Goal: Information Seeking & Learning: Learn about a topic

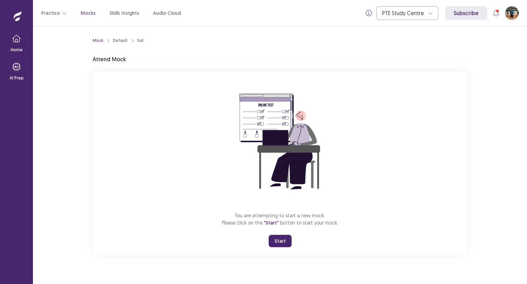
click at [277, 241] on button "Start" at bounding box center [280, 240] width 23 height 12
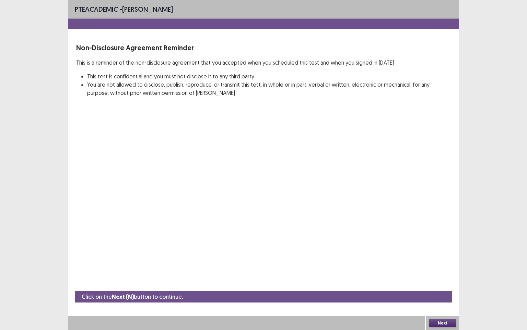
click at [449, 283] on button "Next" at bounding box center [442, 323] width 27 height 8
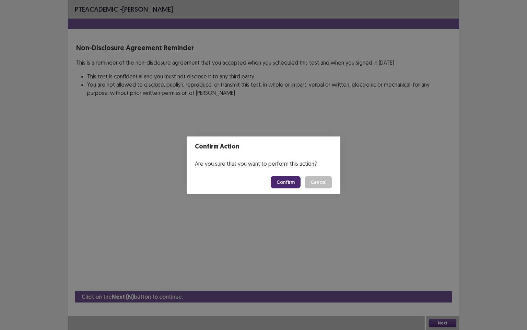
click at [295, 183] on button "Confirm" at bounding box center [286, 182] width 30 height 12
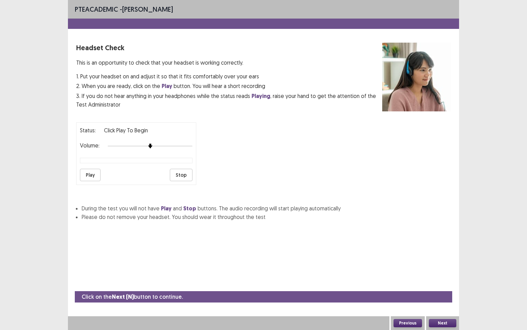
click at [92, 172] on button "Play" at bounding box center [90, 175] width 21 height 12
click at [170, 143] on div at bounding box center [150, 145] width 85 height 5
click at [180, 143] on div at bounding box center [150, 145] width 85 height 5
click at [445, 283] on button "Next" at bounding box center [442, 323] width 27 height 8
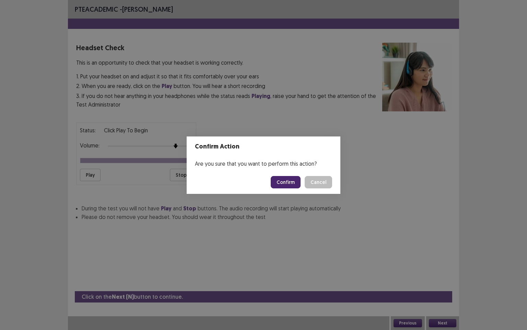
click at [287, 183] on button "Confirm" at bounding box center [286, 182] width 30 height 12
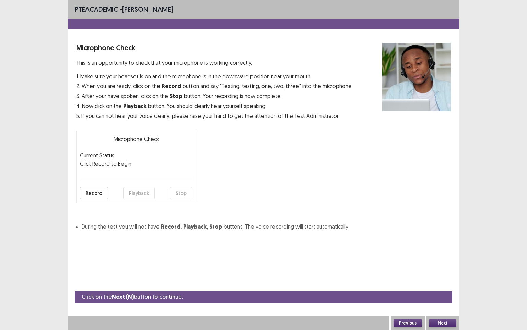
click at [96, 192] on button "Record" at bounding box center [94, 193] width 28 height 12
click at [100, 192] on button "Record" at bounding box center [94, 193] width 28 height 12
click at [142, 192] on button "Playback" at bounding box center [139, 193] width 32 height 12
click at [449, 283] on button "Next" at bounding box center [442, 323] width 27 height 8
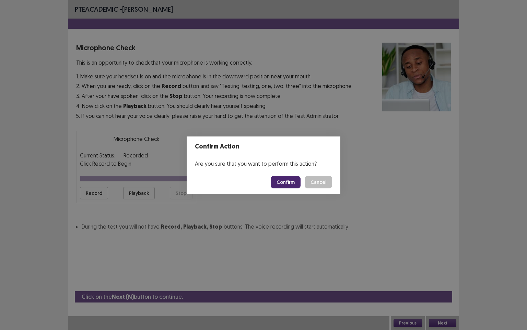
click at [286, 184] on button "Confirm" at bounding box center [286, 182] width 30 height 12
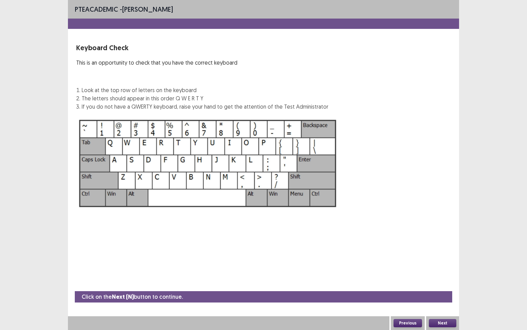
click at [429, 283] on button "Next" at bounding box center [442, 323] width 27 height 8
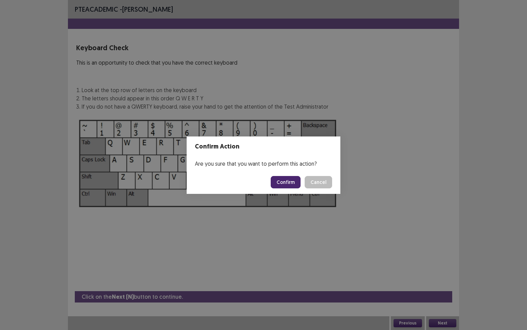
click at [284, 182] on button "Confirm" at bounding box center [286, 182] width 30 height 12
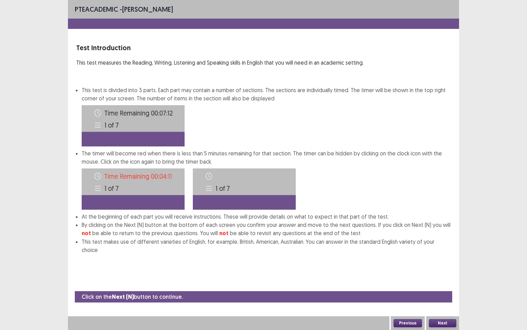
click at [440, 283] on button "Next" at bounding box center [442, 323] width 27 height 8
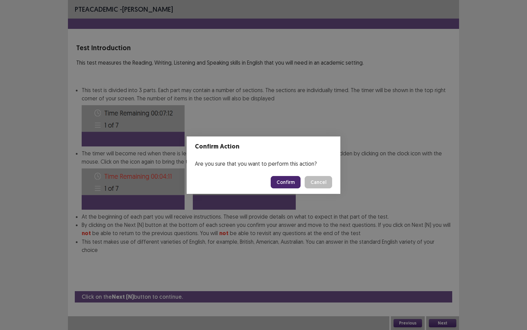
click at [287, 183] on button "Confirm" at bounding box center [286, 182] width 30 height 12
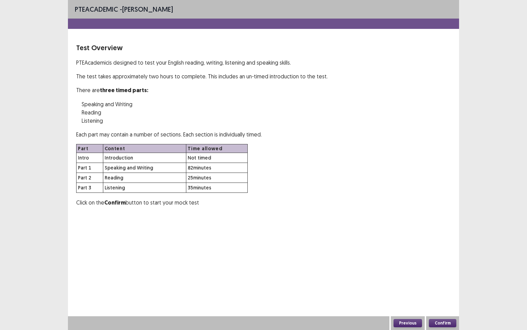
click at [441, 283] on button "Confirm" at bounding box center [442, 323] width 27 height 8
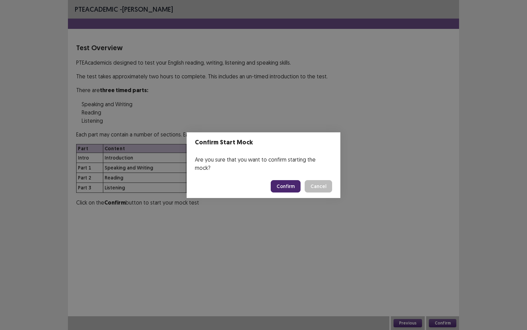
click at [289, 182] on button "Confirm" at bounding box center [286, 186] width 30 height 12
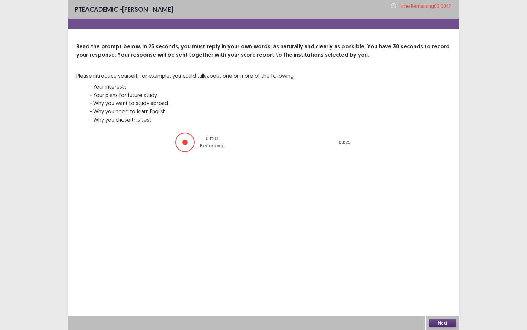
click at [436, 283] on button "Next" at bounding box center [442, 323] width 27 height 8
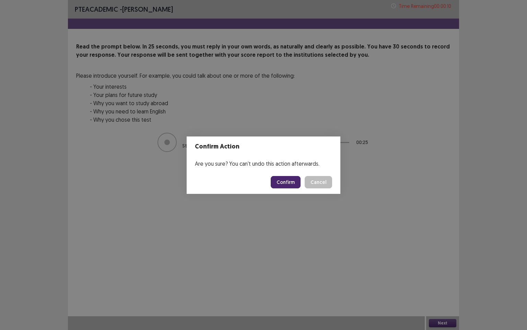
click at [288, 184] on button "Confirm" at bounding box center [286, 182] width 30 height 12
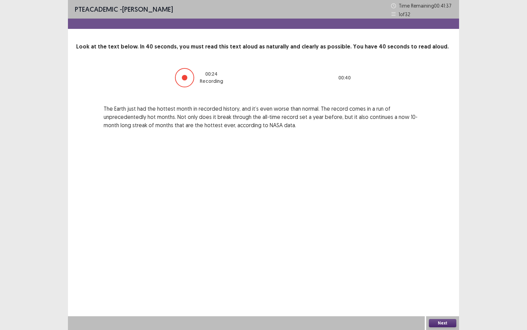
click at [448, 283] on button "Next" at bounding box center [442, 323] width 27 height 8
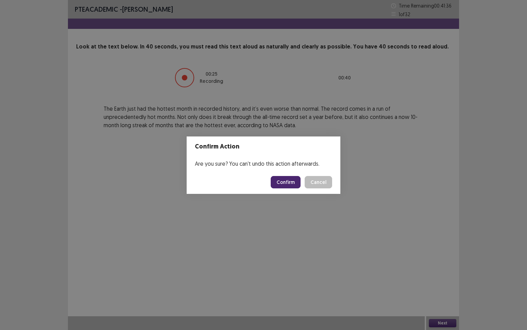
click at [286, 183] on button "Confirm" at bounding box center [286, 182] width 30 height 12
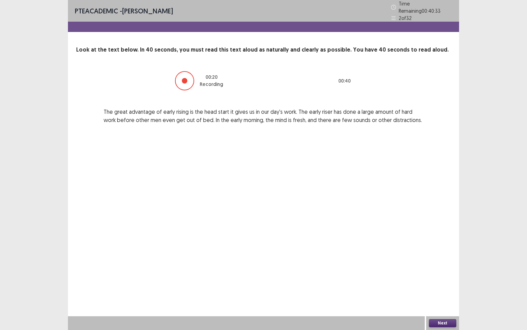
click at [441, 283] on button "Next" at bounding box center [442, 323] width 27 height 8
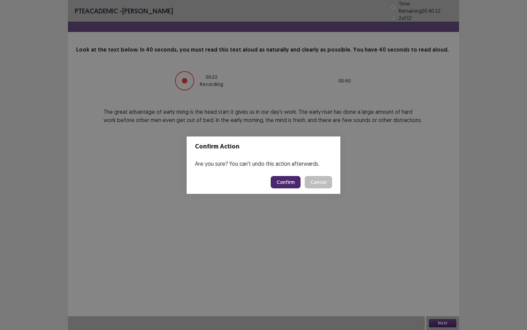
click at [295, 180] on button "Confirm" at bounding box center [286, 182] width 30 height 12
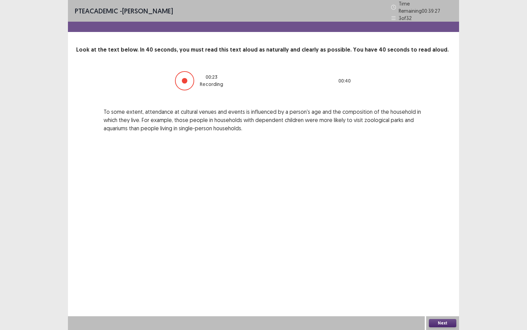
click at [442, 283] on button "Next" at bounding box center [442, 323] width 27 height 8
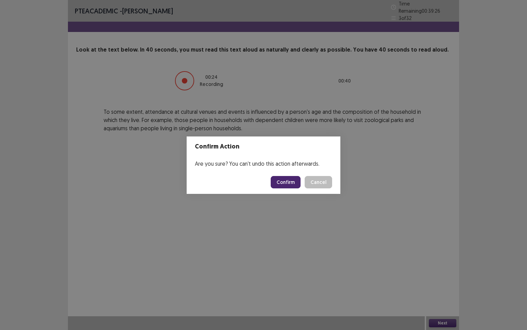
click at [285, 181] on button "Confirm" at bounding box center [286, 182] width 30 height 12
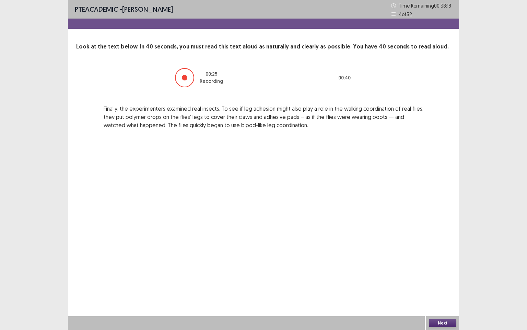
click at [442, 283] on button "Next" at bounding box center [442, 323] width 27 height 8
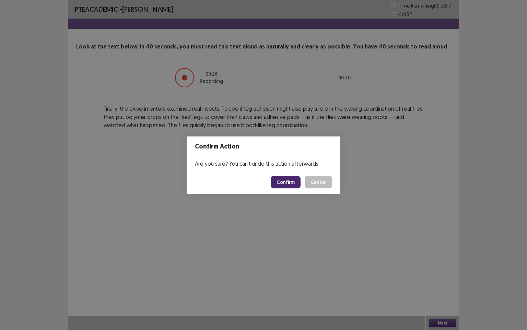
click at [287, 183] on button "Confirm" at bounding box center [286, 182] width 30 height 12
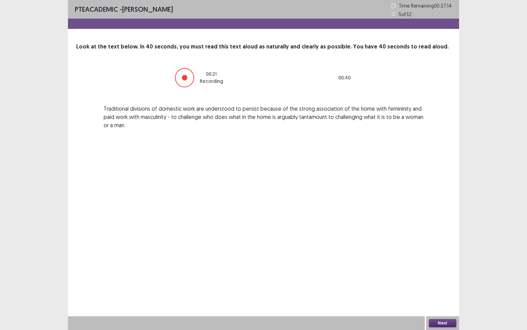
click at [446, 283] on button "Next" at bounding box center [442, 323] width 27 height 8
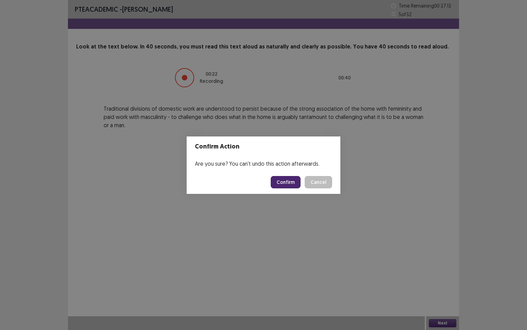
click at [286, 181] on button "Confirm" at bounding box center [286, 182] width 30 height 12
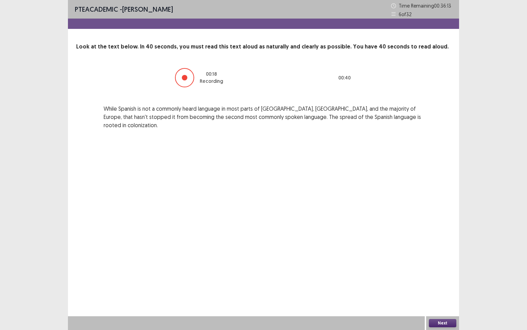
click at [448, 283] on button "Next" at bounding box center [442, 323] width 27 height 8
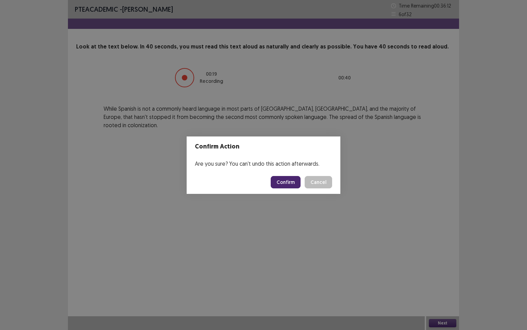
click at [288, 180] on button "Confirm" at bounding box center [286, 182] width 30 height 12
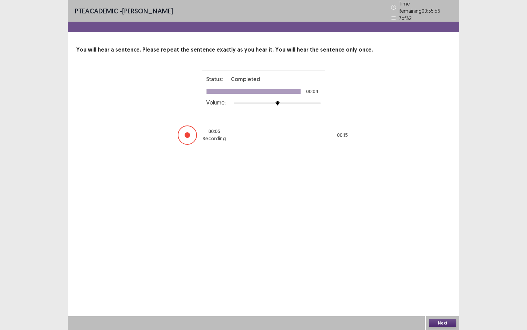
click at [433, 283] on button "Next" at bounding box center [442, 323] width 27 height 8
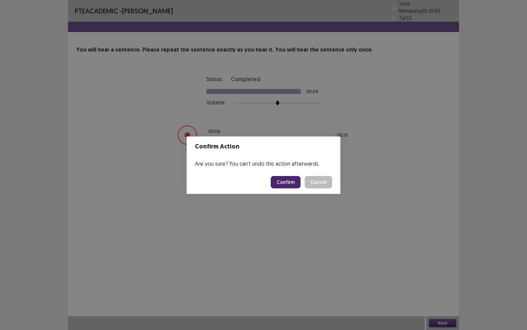
click at [291, 184] on button "Confirm" at bounding box center [286, 182] width 30 height 12
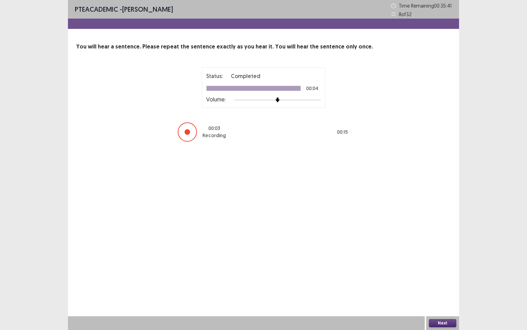
click at [439, 283] on button "Next" at bounding box center [442, 323] width 27 height 8
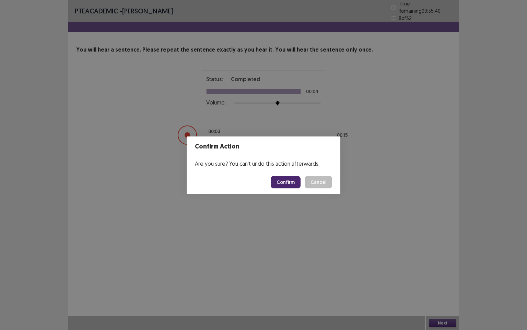
click at [292, 178] on button "Confirm" at bounding box center [286, 182] width 30 height 12
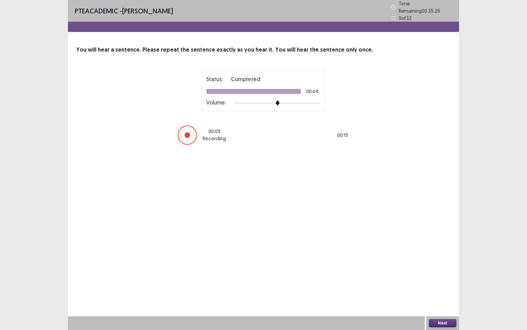
click at [435, 283] on button "Next" at bounding box center [442, 323] width 27 height 8
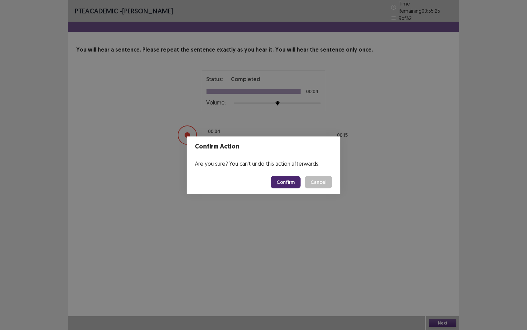
click at [286, 181] on button "Confirm" at bounding box center [286, 182] width 30 height 12
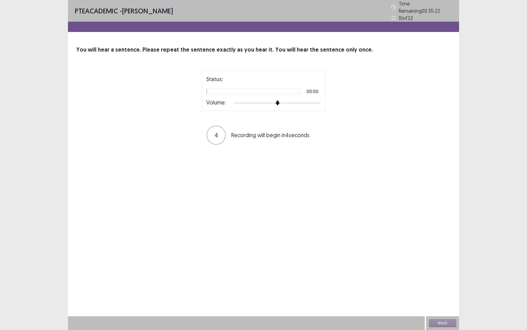
click at [299, 102] on div at bounding box center [277, 102] width 87 height 5
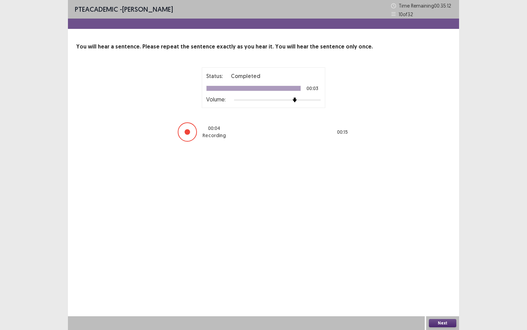
click at [443, 283] on button "Next" at bounding box center [442, 323] width 27 height 8
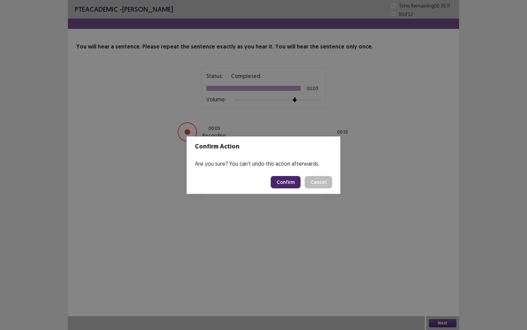
click at [293, 184] on button "Confirm" at bounding box center [286, 182] width 30 height 12
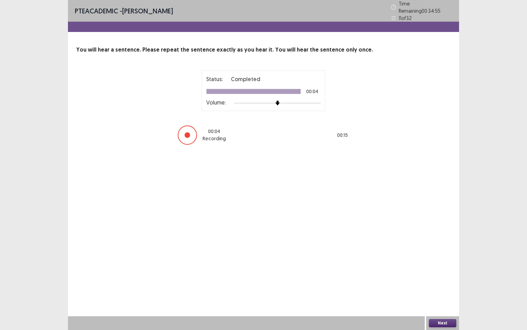
click at [437, 283] on button "Next" at bounding box center [442, 323] width 27 height 8
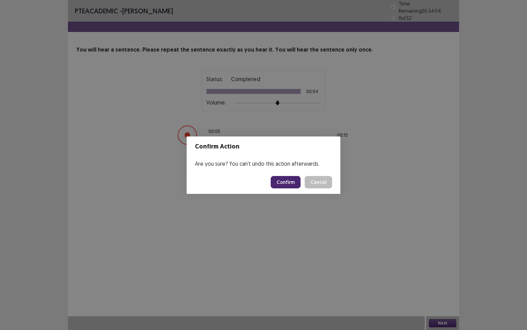
click at [297, 182] on button "Confirm" at bounding box center [286, 182] width 30 height 12
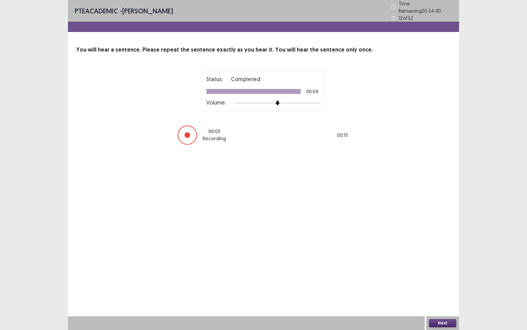
click at [452, 283] on button "Next" at bounding box center [442, 323] width 27 height 8
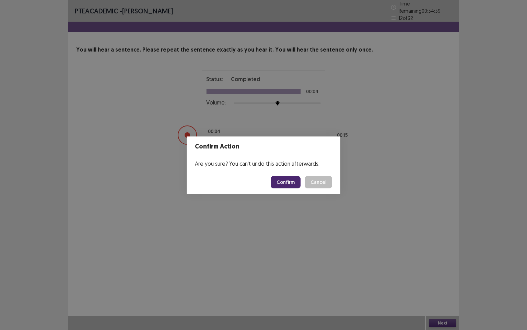
click at [291, 180] on button "Confirm" at bounding box center [286, 182] width 30 height 12
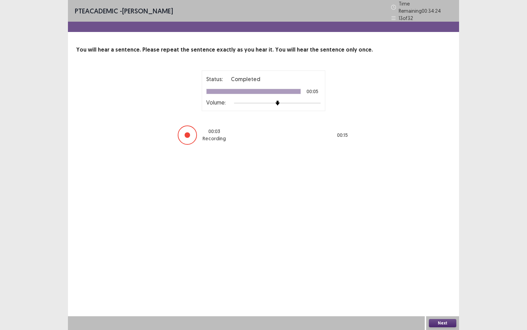
click at [446, 283] on button "Next" at bounding box center [442, 323] width 27 height 8
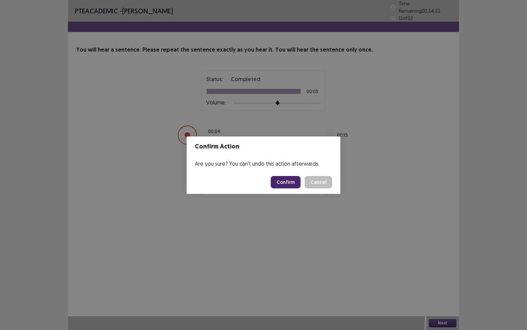
drag, startPoint x: 296, startPoint y: 181, endPoint x: 294, endPoint y: 174, distance: 7.3
click at [295, 176] on button "Confirm" at bounding box center [286, 182] width 30 height 12
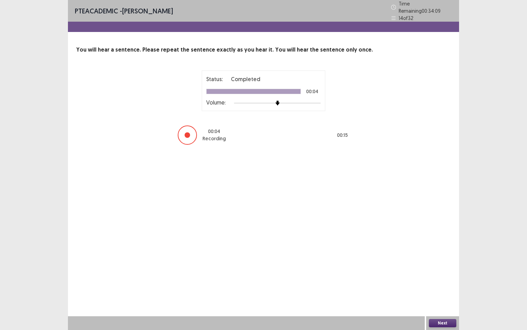
click at [445, 283] on button "Next" at bounding box center [442, 323] width 27 height 8
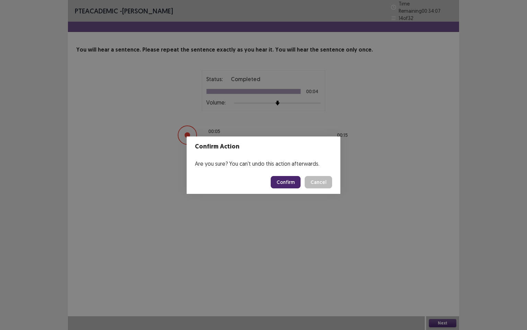
click at [290, 185] on button "Confirm" at bounding box center [286, 182] width 30 height 12
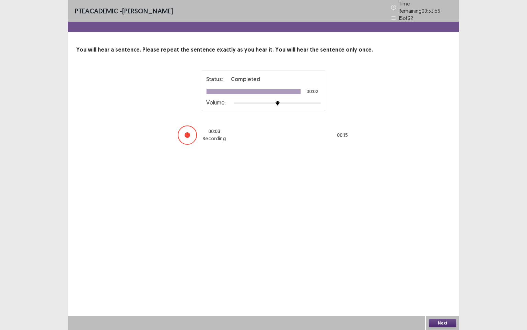
click at [438, 283] on button "Next" at bounding box center [442, 323] width 27 height 8
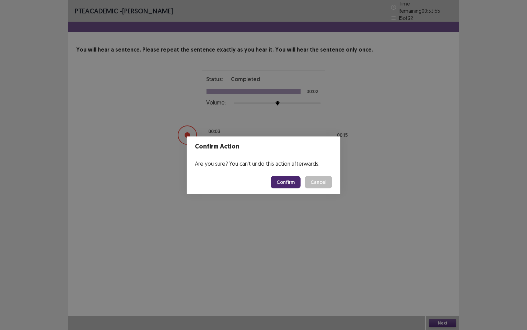
click at [288, 181] on button "Confirm" at bounding box center [286, 182] width 30 height 12
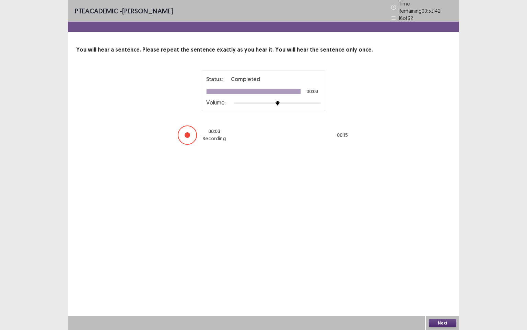
click at [439, 283] on button "Next" at bounding box center [442, 323] width 27 height 8
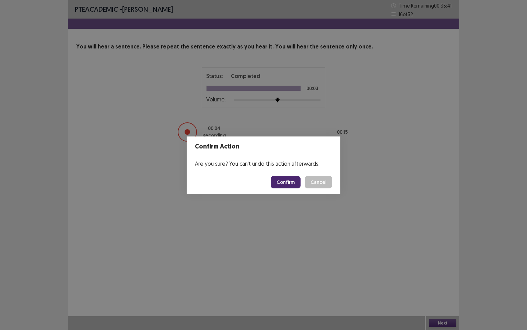
click at [288, 181] on button "Confirm" at bounding box center [286, 182] width 30 height 12
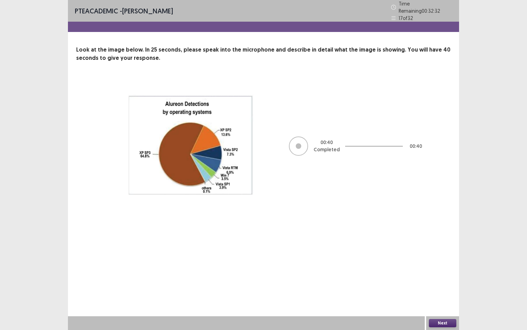
click at [436, 283] on button "Next" at bounding box center [442, 323] width 27 height 8
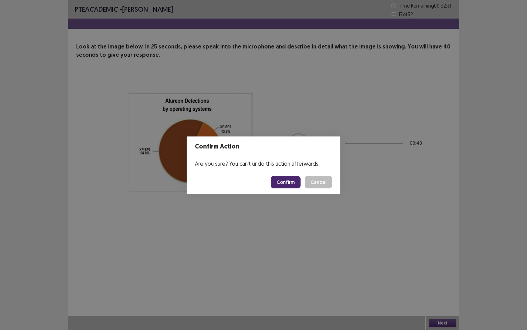
click at [294, 181] on button "Confirm" at bounding box center [286, 182] width 30 height 12
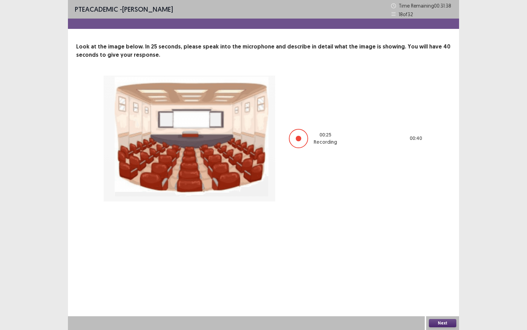
click at [436, 283] on button "Next" at bounding box center [442, 323] width 27 height 8
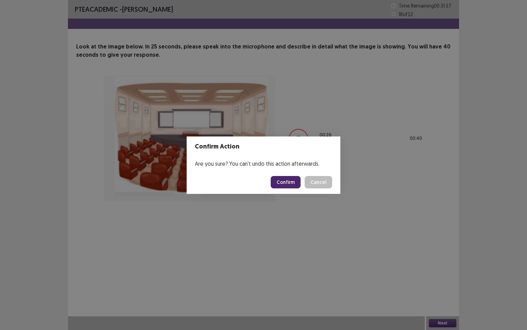
click at [283, 184] on button "Confirm" at bounding box center [286, 182] width 30 height 12
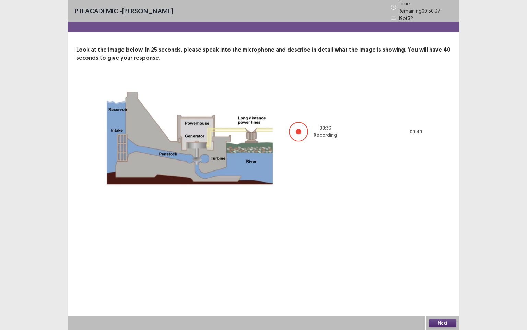
click at [442, 283] on button "Next" at bounding box center [442, 323] width 27 height 8
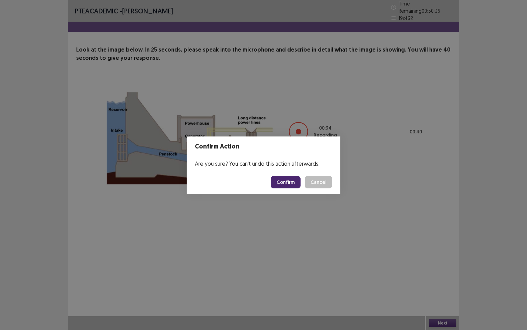
click at [291, 184] on button "Confirm" at bounding box center [286, 182] width 30 height 12
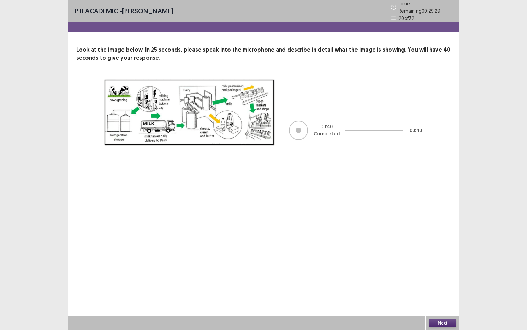
click at [449, 283] on button "Next" at bounding box center [442, 323] width 27 height 8
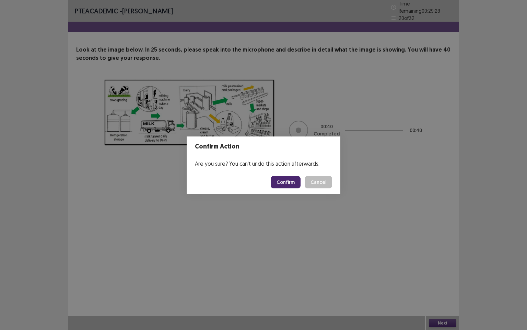
click at [284, 181] on button "Confirm" at bounding box center [286, 182] width 30 height 12
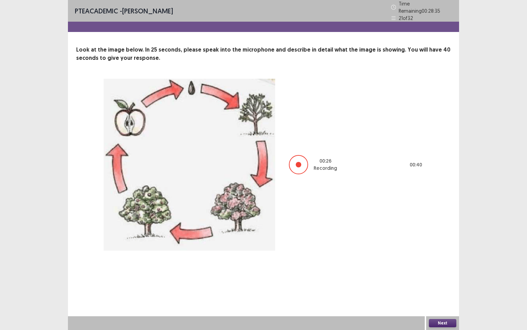
click at [448, 283] on button "Next" at bounding box center [442, 323] width 27 height 8
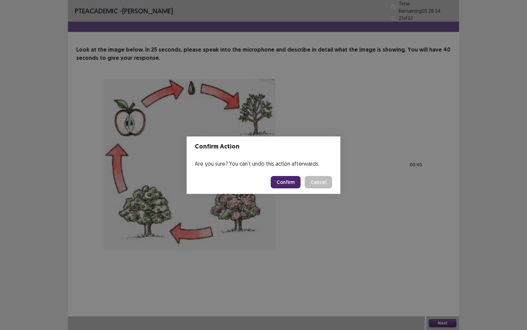
click at [291, 185] on button "Confirm" at bounding box center [286, 182] width 30 height 12
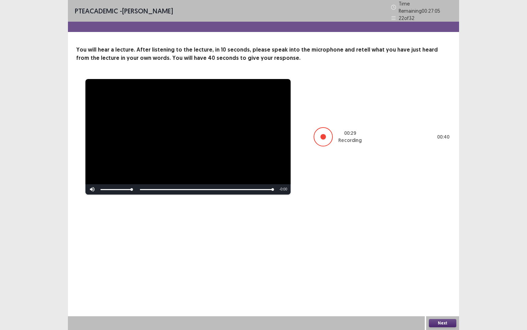
click at [446, 283] on button "Next" at bounding box center [442, 323] width 27 height 8
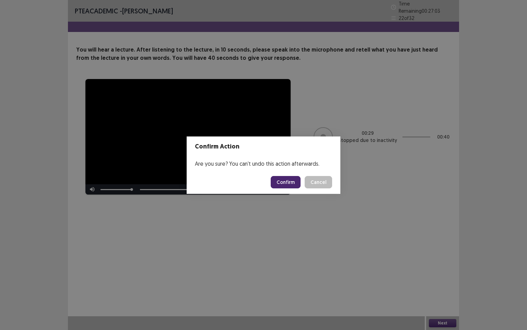
click at [288, 187] on button "Confirm" at bounding box center [286, 182] width 30 height 12
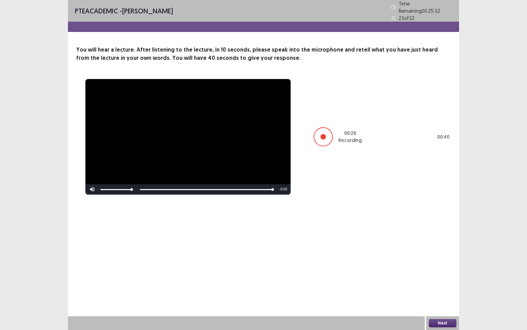
click at [438, 283] on button "Next" at bounding box center [442, 323] width 27 height 8
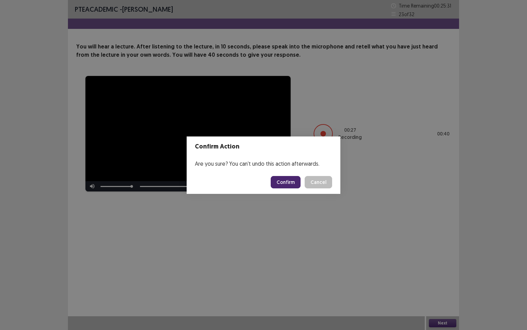
click at [279, 185] on button "Confirm" at bounding box center [286, 182] width 30 height 12
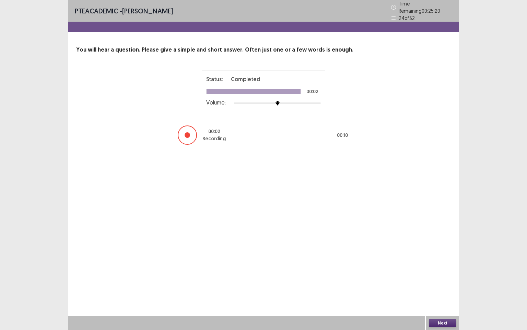
click at [439, 283] on button "Next" at bounding box center [442, 323] width 27 height 8
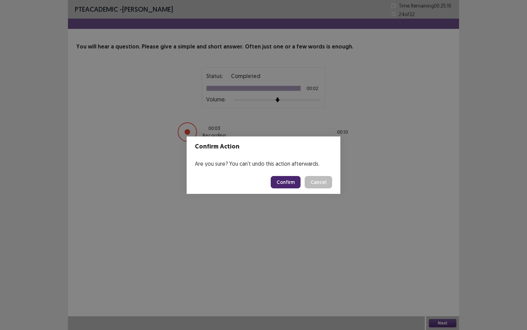
click at [287, 181] on button "Confirm" at bounding box center [286, 182] width 30 height 12
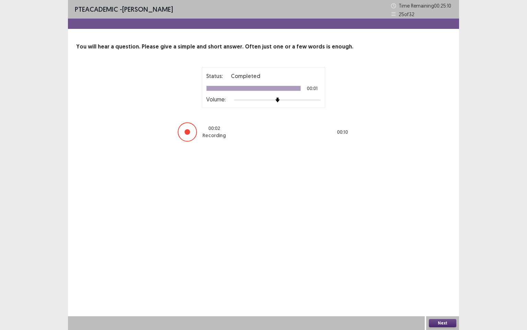
click at [445, 283] on button "Next" at bounding box center [442, 323] width 27 height 8
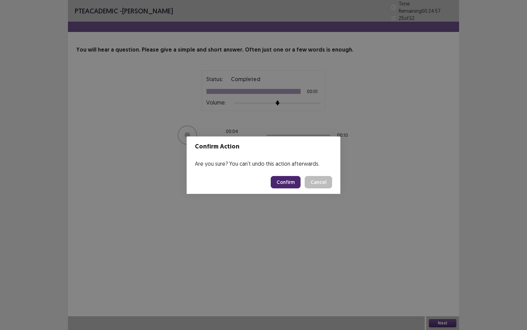
click at [292, 185] on button "Confirm" at bounding box center [286, 182] width 30 height 12
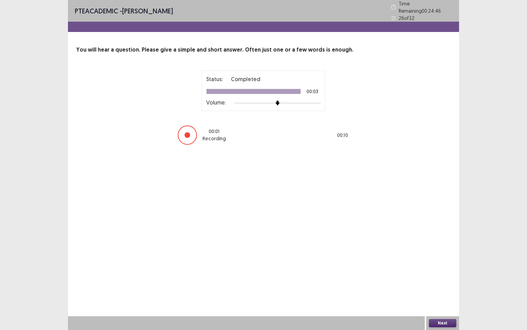
click at [437, 283] on button "Next" at bounding box center [442, 323] width 27 height 8
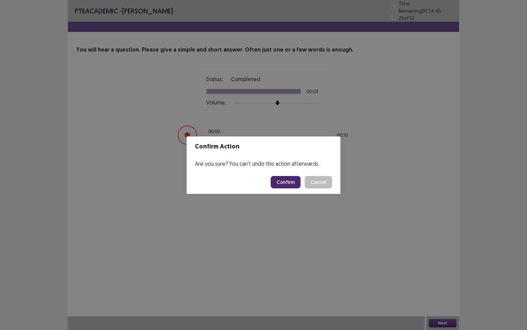
click at [288, 183] on button "Confirm" at bounding box center [286, 182] width 30 height 12
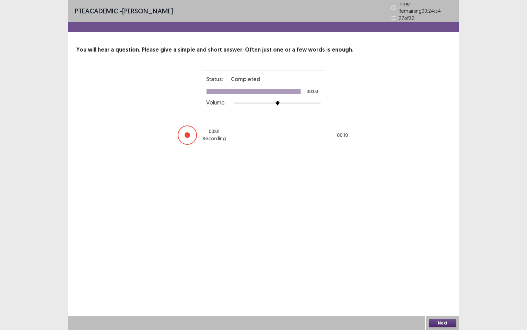
click at [432, 283] on button "Next" at bounding box center [442, 323] width 27 height 8
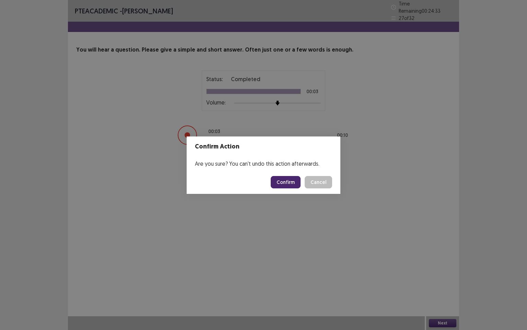
click at [281, 182] on button "Confirm" at bounding box center [286, 182] width 30 height 12
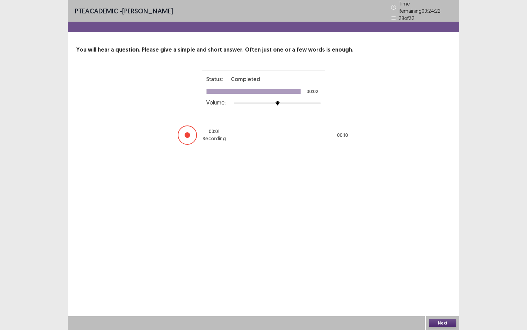
click at [438, 283] on button "Next" at bounding box center [442, 323] width 27 height 8
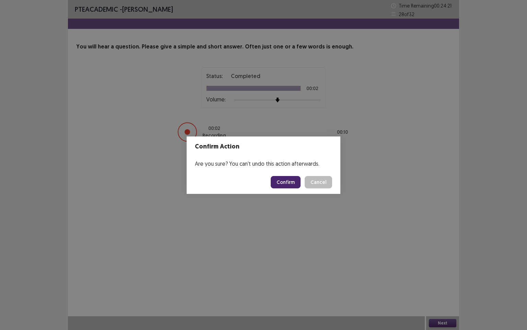
click at [296, 183] on button "Confirm" at bounding box center [286, 182] width 30 height 12
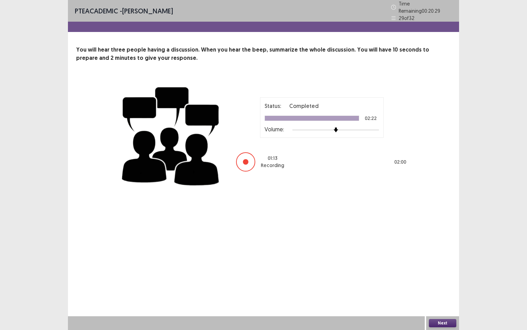
click at [443, 283] on button "Next" at bounding box center [442, 323] width 27 height 8
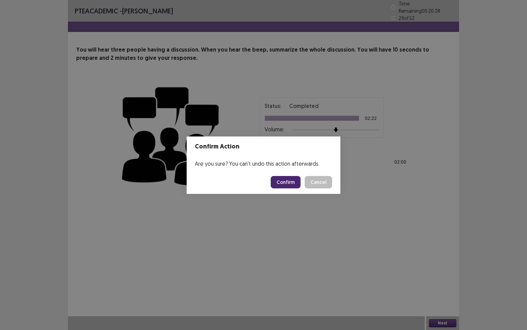
click at [284, 180] on button "Confirm" at bounding box center [286, 182] width 30 height 12
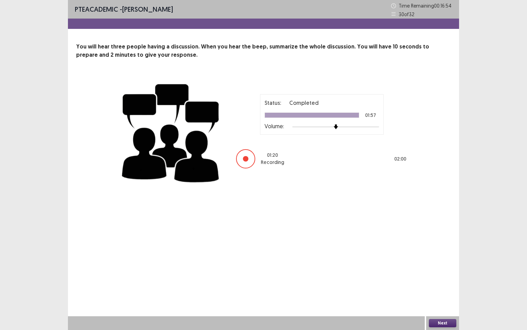
click at [436, 283] on button "Next" at bounding box center [442, 323] width 27 height 8
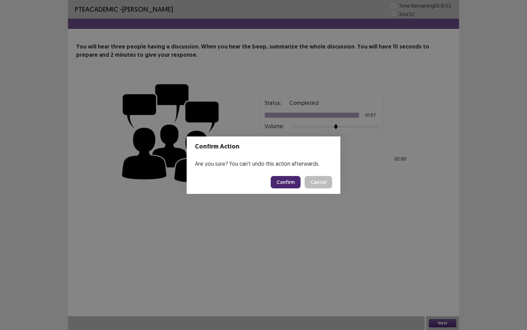
click at [293, 183] on button "Confirm" at bounding box center [286, 182] width 30 height 12
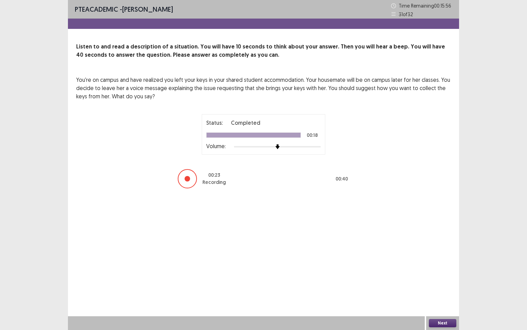
click at [435, 283] on button "Next" at bounding box center [442, 323] width 27 height 8
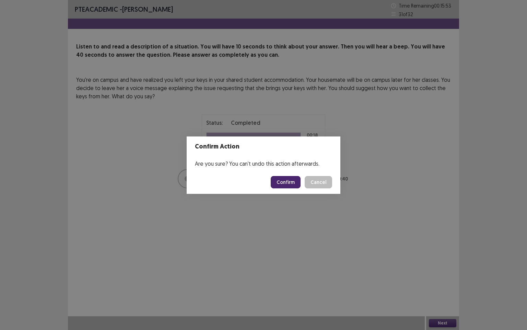
click at [288, 182] on button "Confirm" at bounding box center [286, 182] width 30 height 12
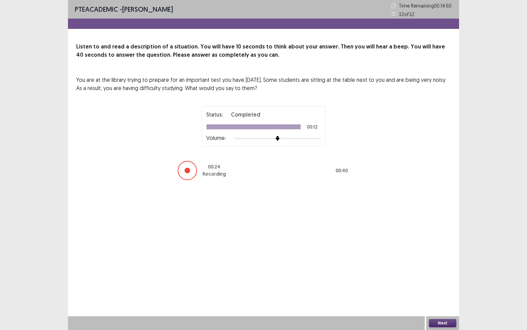
click at [441, 283] on button "Next" at bounding box center [442, 323] width 27 height 8
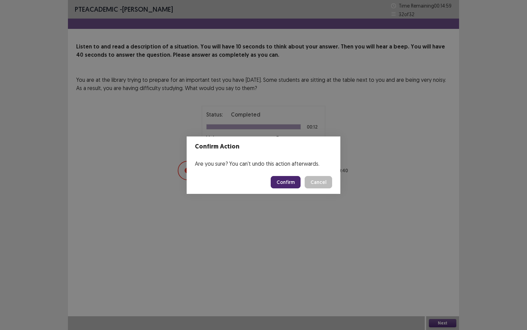
click at [296, 181] on button "Confirm" at bounding box center [286, 182] width 30 height 12
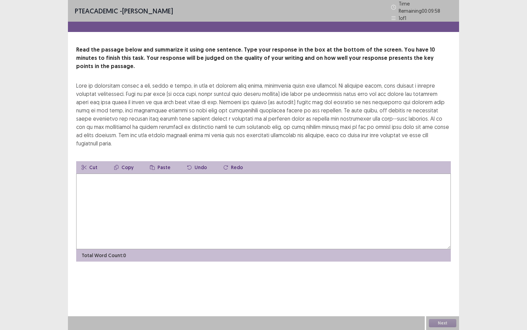
click at [127, 185] on textarea at bounding box center [263, 211] width 375 height 76
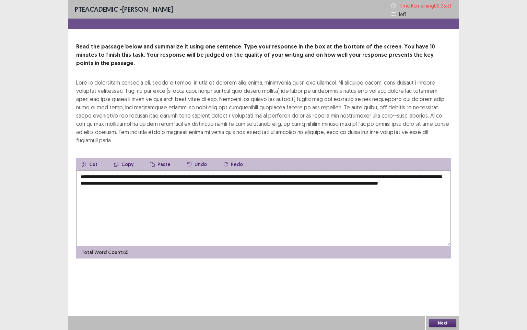
drag, startPoint x: 140, startPoint y: 180, endPoint x: 155, endPoint y: 214, distance: 37.5
click at [141, 181] on textarea "**********" at bounding box center [263, 208] width 375 height 76
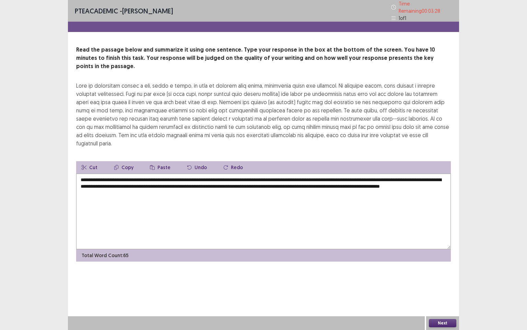
click at [183, 180] on textarea "**********" at bounding box center [263, 211] width 375 height 76
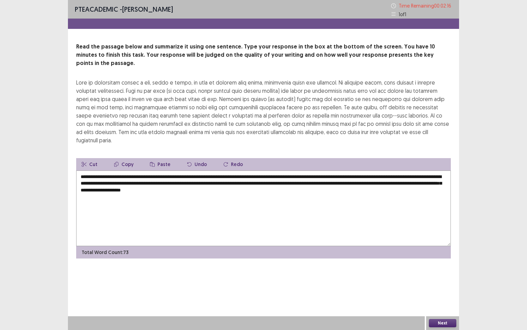
click at [314, 170] on textarea "**********" at bounding box center [263, 208] width 375 height 76
click at [312, 176] on textarea "**********" at bounding box center [263, 208] width 375 height 76
click at [305, 182] on textarea "**********" at bounding box center [263, 208] width 375 height 76
type textarea "**********"
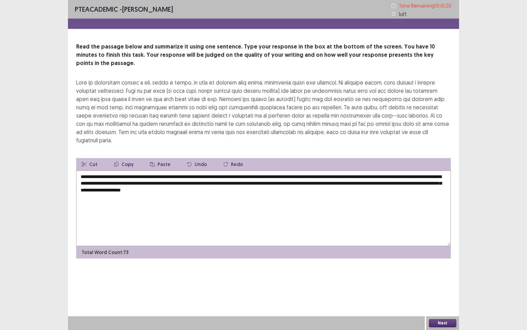
click at [432, 283] on button "Next" at bounding box center [442, 323] width 27 height 8
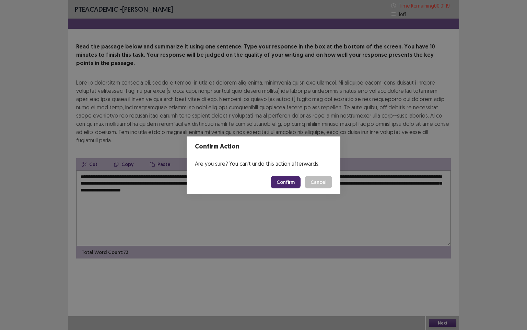
click at [288, 184] on button "Confirm" at bounding box center [286, 182] width 30 height 12
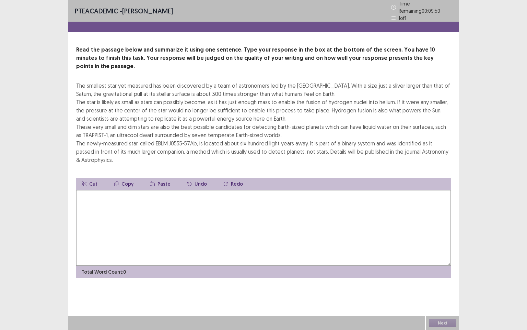
click at [115, 191] on textarea at bounding box center [263, 228] width 375 height 76
drag, startPoint x: 205, startPoint y: 185, endPoint x: 210, endPoint y: 235, distance: 49.8
click at [205, 191] on textarea "**********" at bounding box center [263, 228] width 375 height 76
click at [222, 190] on textarea "**********" at bounding box center [263, 228] width 375 height 76
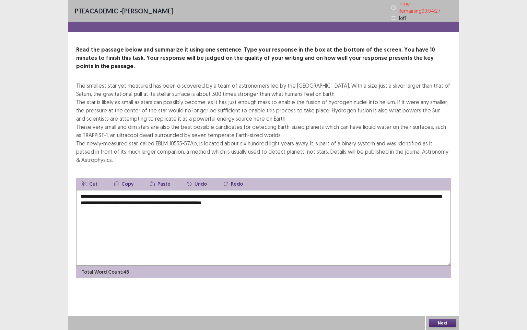
click at [253, 190] on textarea "**********" at bounding box center [263, 228] width 375 height 76
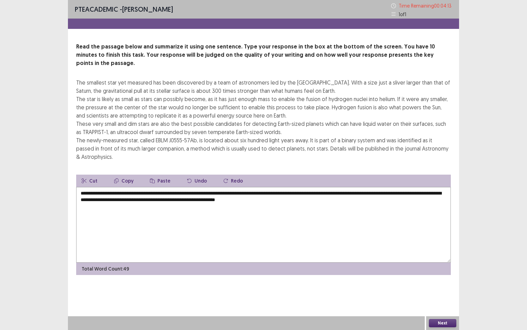
click at [321, 192] on textarea "**********" at bounding box center [263, 225] width 375 height 76
drag, startPoint x: 374, startPoint y: 191, endPoint x: 372, endPoint y: 231, distance: 39.9
click at [374, 194] on textarea "**********" at bounding box center [263, 225] width 375 height 76
click at [387, 193] on textarea "**********" at bounding box center [263, 225] width 375 height 76
click at [95, 198] on textarea "**********" at bounding box center [263, 225] width 375 height 76
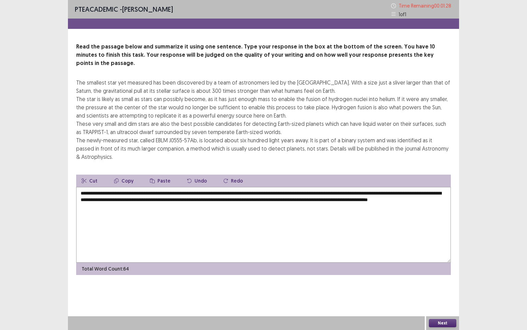
click at [142, 198] on textarea "**********" at bounding box center [263, 225] width 375 height 76
type textarea "**********"
click at [438, 283] on button "Next" at bounding box center [442, 323] width 27 height 8
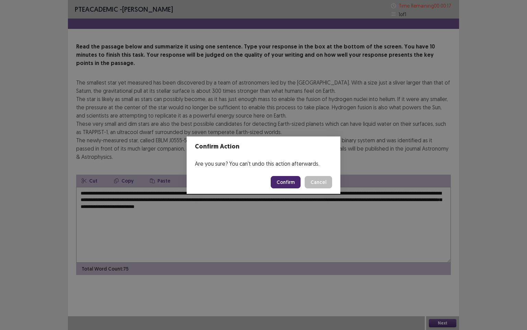
click at [288, 179] on button "Confirm" at bounding box center [286, 182] width 30 height 12
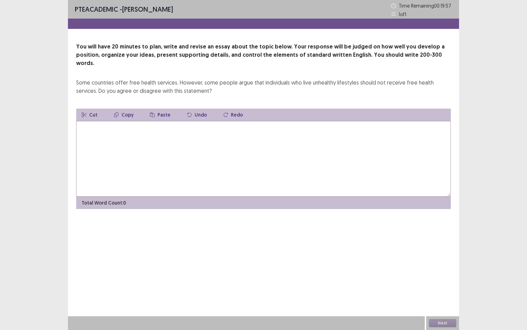
click at [137, 129] on textarea at bounding box center [263, 159] width 375 height 76
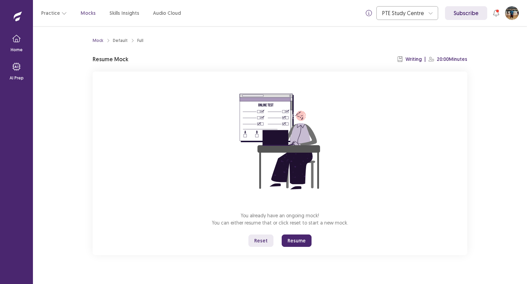
click at [295, 242] on button "Resume" at bounding box center [297, 240] width 30 height 12
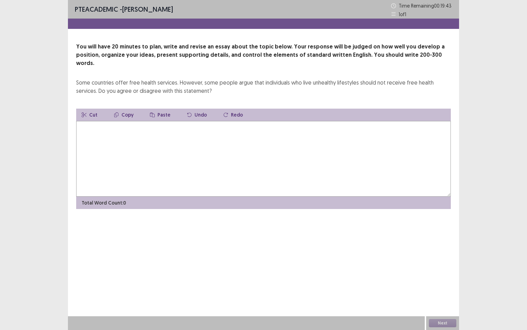
click at [97, 125] on textarea at bounding box center [263, 159] width 375 height 76
click at [131, 121] on textarea "**********" at bounding box center [263, 159] width 375 height 76
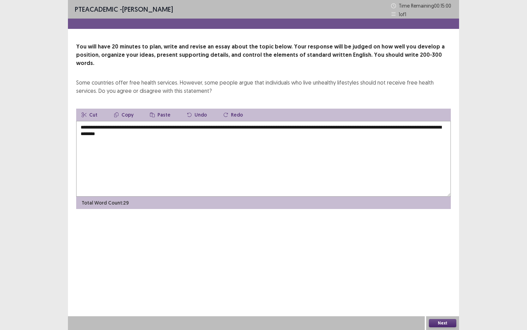
click at [194, 126] on textarea "**********" at bounding box center [263, 159] width 375 height 76
drag, startPoint x: 345, startPoint y: 125, endPoint x: 352, endPoint y: 145, distance: 20.9
click at [346, 128] on textarea "**********" at bounding box center [263, 159] width 375 height 76
click at [369, 128] on textarea "**********" at bounding box center [263, 159] width 375 height 76
drag, startPoint x: 418, startPoint y: 119, endPoint x: 99, endPoint y: 130, distance: 318.7
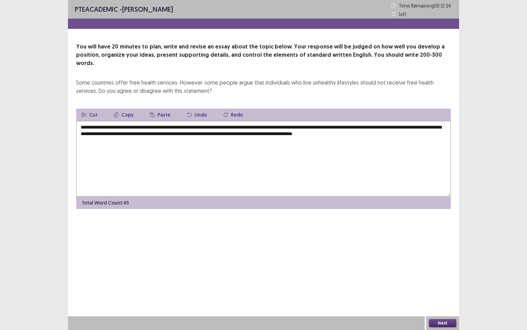
click at [99, 130] on textarea "**********" at bounding box center [263, 159] width 375 height 76
click at [421, 128] on textarea "**********" at bounding box center [263, 159] width 375 height 76
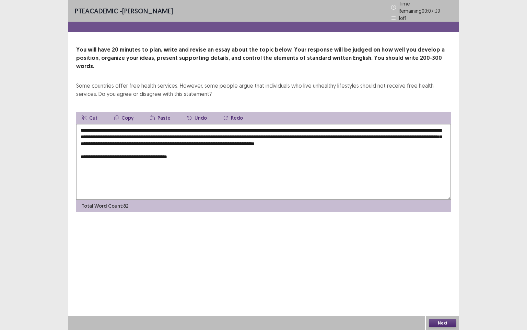
drag, startPoint x: 126, startPoint y: 151, endPoint x: 126, endPoint y: 179, distance: 27.5
click at [126, 155] on textarea "**********" at bounding box center [263, 162] width 375 height 76
click at [183, 155] on textarea "**********" at bounding box center [263, 162] width 375 height 76
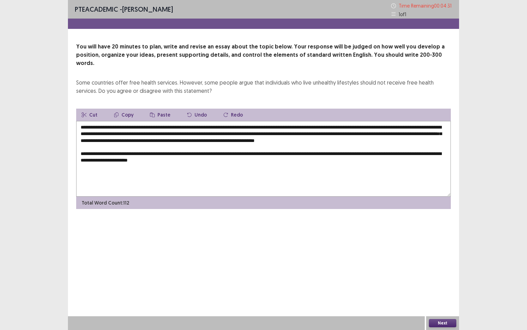
drag, startPoint x: 288, startPoint y: 119, endPoint x: 309, endPoint y: 120, distance: 20.9
click at [309, 121] on textarea "**********" at bounding box center [263, 159] width 375 height 76
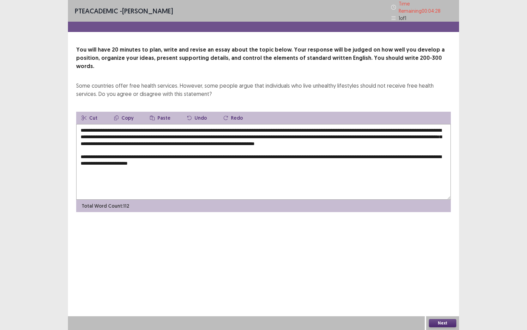
click at [204, 158] on textarea "**********" at bounding box center [263, 162] width 375 height 76
drag, startPoint x: 199, startPoint y: 159, endPoint x: 201, endPoint y: 186, distance: 27.9
click at [200, 162] on textarea "**********" at bounding box center [263, 162] width 375 height 76
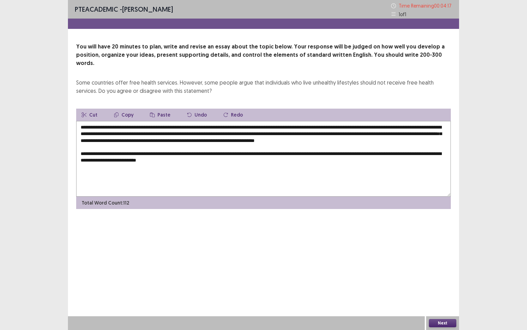
click at [212, 160] on textarea "**********" at bounding box center [263, 159] width 375 height 76
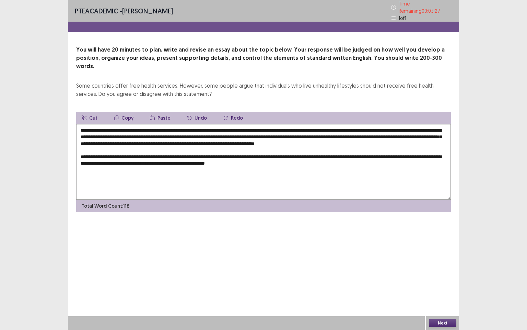
drag, startPoint x: 353, startPoint y: 119, endPoint x: 369, endPoint y: 118, distance: 16.1
click at [369, 124] on textarea "**********" at bounding box center [263, 162] width 375 height 76
click at [297, 161] on textarea "**********" at bounding box center [263, 162] width 375 height 76
click at [90, 172] on textarea "**********" at bounding box center [263, 162] width 375 height 76
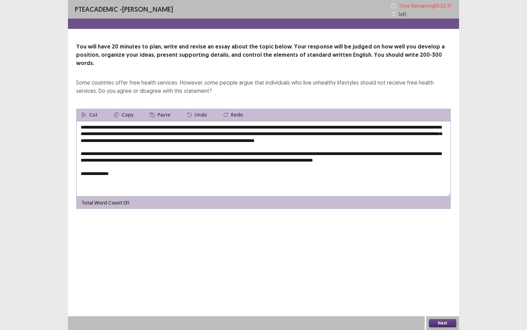
click at [122, 174] on textarea "**********" at bounding box center [263, 159] width 375 height 76
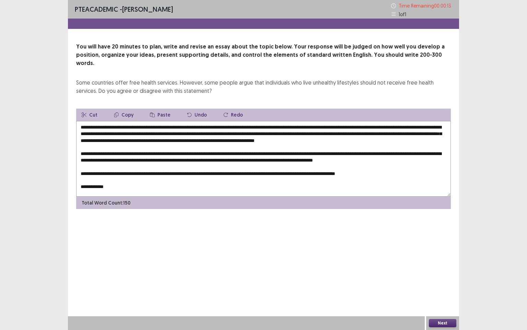
click at [82, 184] on textarea at bounding box center [263, 159] width 375 height 76
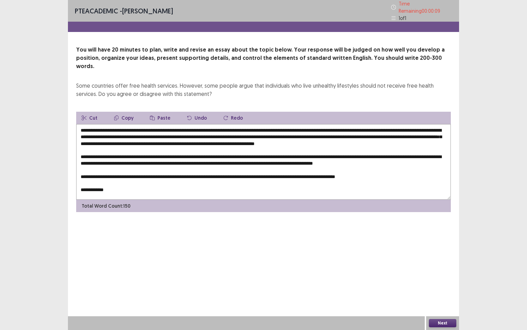
click at [118, 185] on textarea at bounding box center [263, 162] width 375 height 76
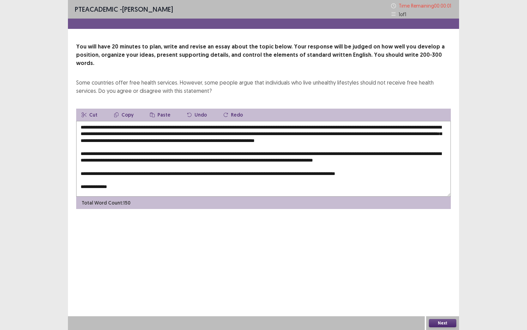
type textarea "**********"
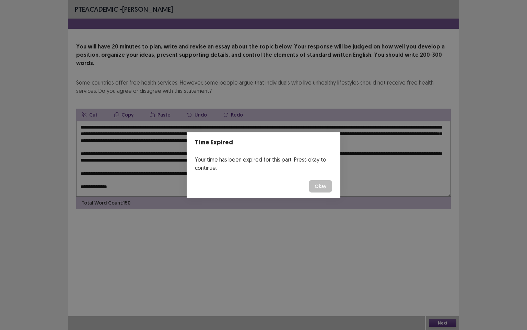
click at [316, 186] on button "Okay" at bounding box center [320, 186] width 23 height 12
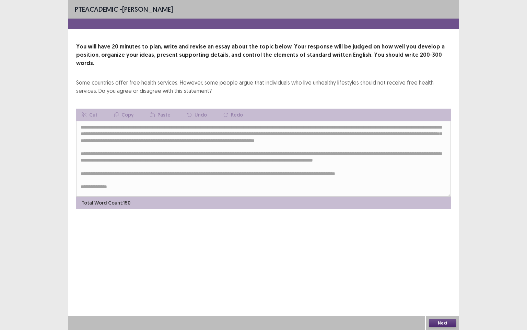
click at [446, 283] on button "Next" at bounding box center [442, 323] width 27 height 8
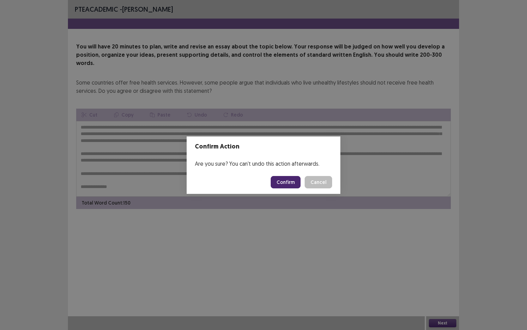
click at [287, 182] on button "Confirm" at bounding box center [286, 182] width 30 height 12
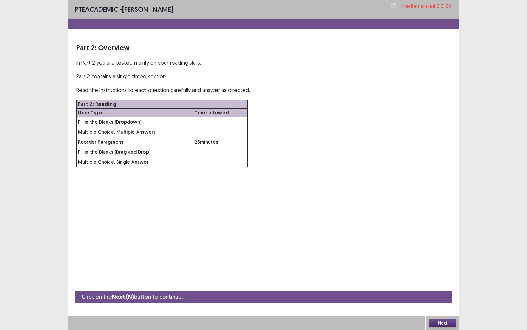
click at [449, 283] on button "Next" at bounding box center [442, 323] width 27 height 8
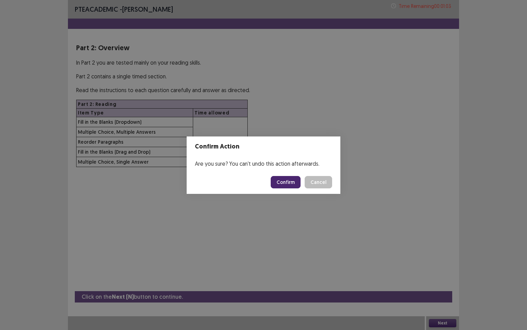
click at [284, 180] on button "Confirm" at bounding box center [286, 182] width 30 height 12
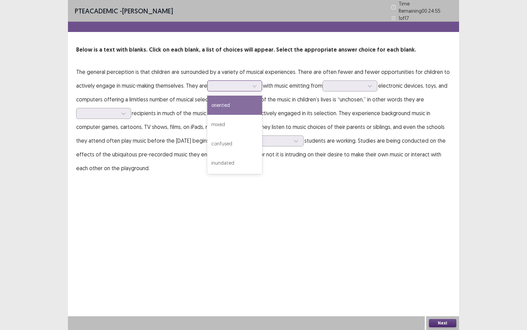
click at [253, 83] on icon at bounding box center [254, 85] width 5 height 5
click at [247, 103] on div "oriented" at bounding box center [234, 104] width 55 height 19
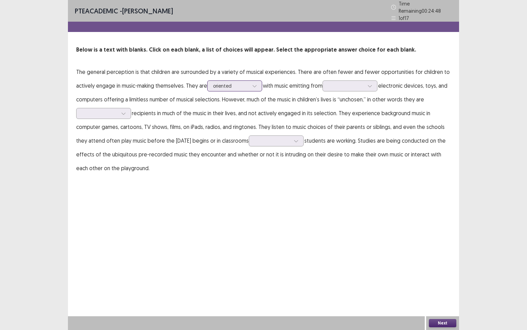
click at [257, 83] on icon at bounding box center [254, 85] width 5 height 5
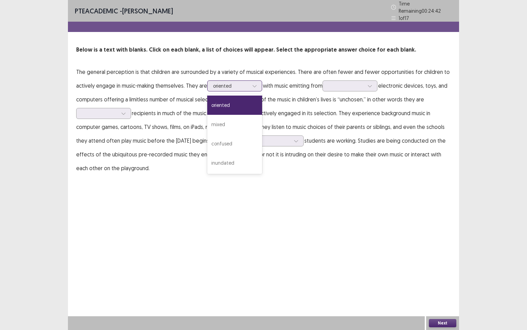
click at [246, 100] on div "oriented" at bounding box center [234, 104] width 55 height 19
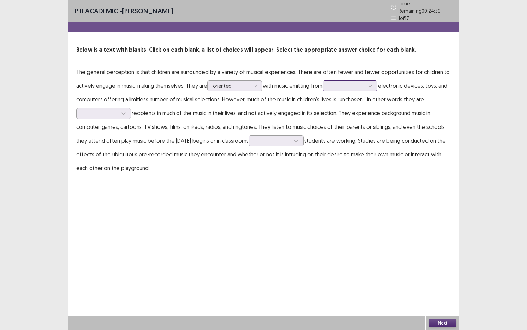
click at [375, 85] on div at bounding box center [370, 86] width 10 height 10
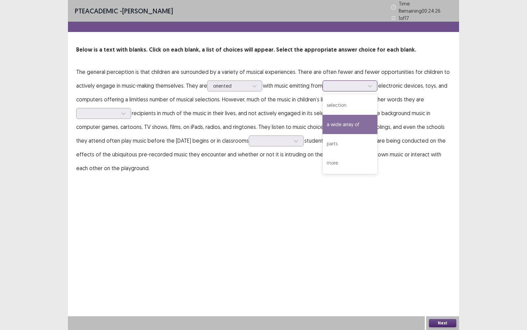
click at [357, 124] on div "a wide array of" at bounding box center [350, 124] width 55 height 19
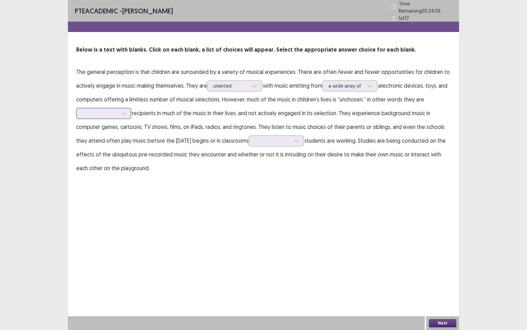
click at [122, 113] on icon at bounding box center [124, 114] width 4 height 2
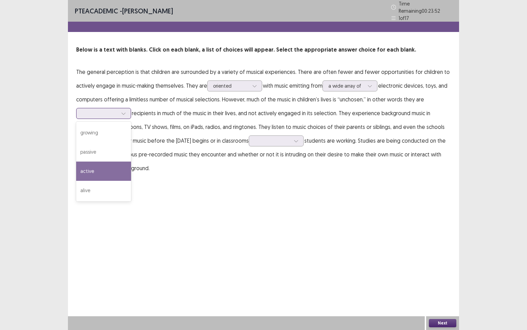
click at [107, 164] on div "active" at bounding box center [103, 170] width 55 height 19
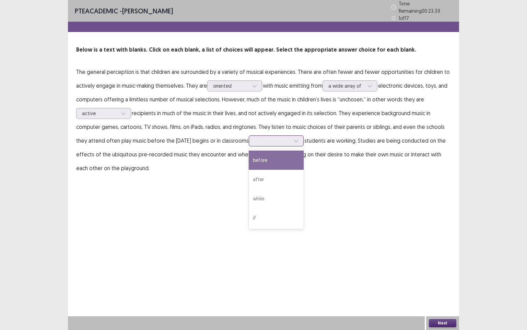
click at [299, 139] on icon at bounding box center [296, 140] width 5 height 5
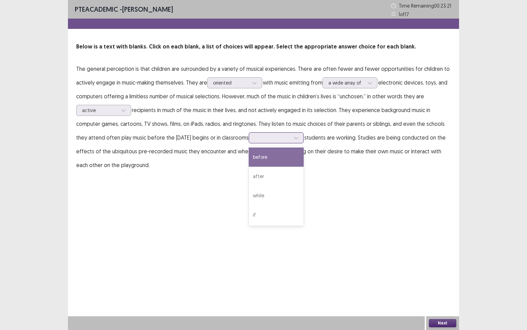
click at [275, 158] on div "before" at bounding box center [276, 156] width 55 height 19
click at [444, 283] on button "Next" at bounding box center [442, 323] width 27 height 8
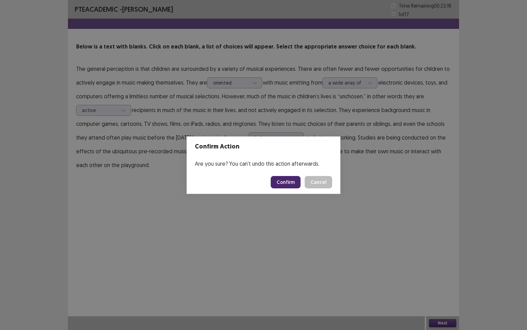
click at [298, 182] on button "Confirm" at bounding box center [286, 182] width 30 height 12
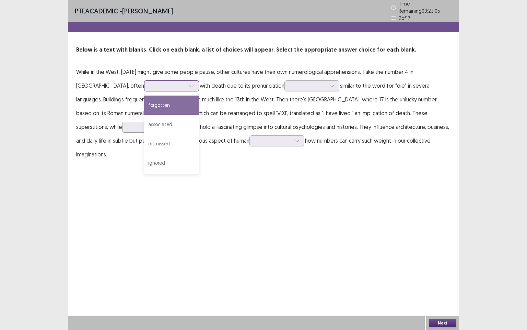
click at [189, 84] on icon at bounding box center [191, 85] width 5 height 5
click at [144, 101] on div "forgotten" at bounding box center [171, 104] width 55 height 19
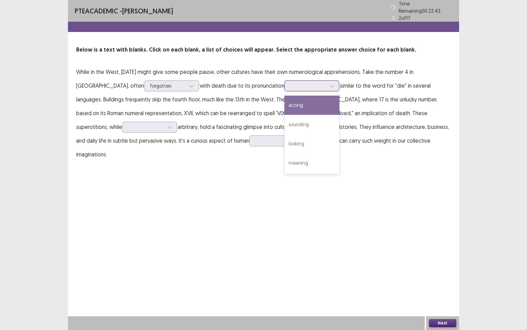
click at [327, 82] on div at bounding box center [332, 86] width 10 height 10
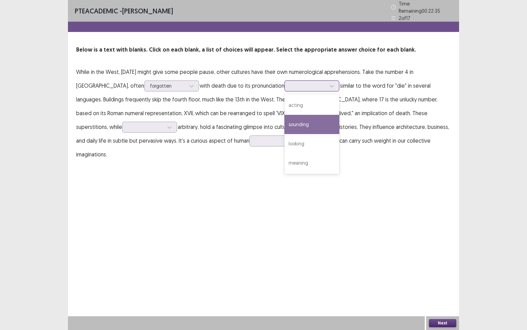
click at [285, 120] on div "sounding" at bounding box center [312, 124] width 55 height 19
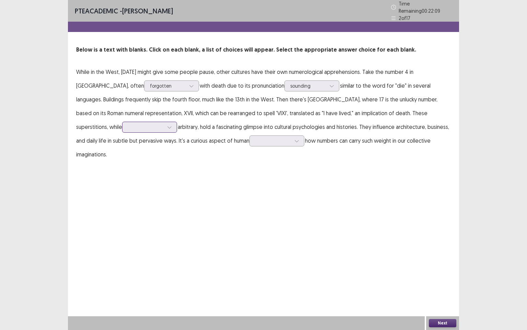
click at [175, 122] on div at bounding box center [169, 127] width 10 height 10
click at [177, 156] on div "definitely" at bounding box center [149, 165] width 55 height 19
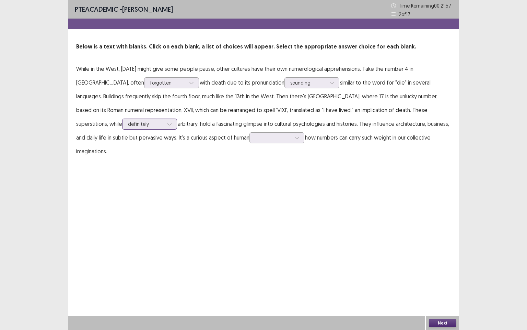
click at [175, 119] on div at bounding box center [169, 124] width 10 height 10
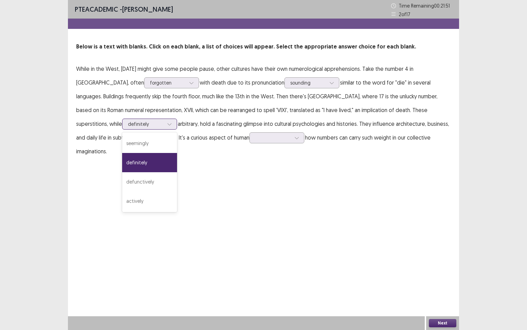
click at [177, 153] on div "definitely" at bounding box center [149, 162] width 55 height 19
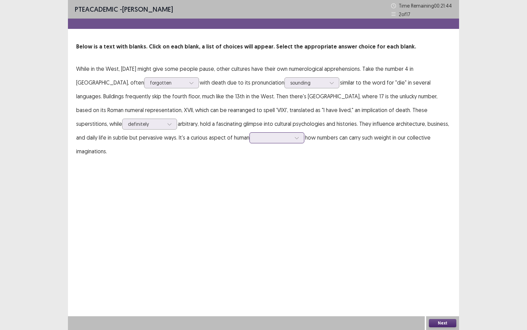
click at [292, 138] on div at bounding box center [297, 137] width 10 height 10
click at [250, 156] on div "nature" at bounding box center [277, 156] width 55 height 19
click at [295, 137] on icon at bounding box center [297, 137] width 5 height 5
click at [224, 157] on div "PTE academic - [PERSON_NAME] Time Remaining 00 : 21 : 22 2 of 17 Below is a tex…" at bounding box center [263, 86] width 391 height 172
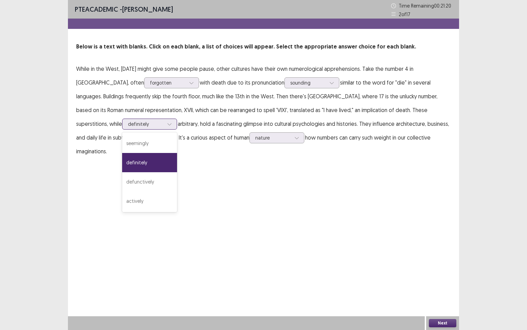
click at [172, 122] on icon at bounding box center [169, 124] width 5 height 5
click at [177, 134] on div "seemingly" at bounding box center [149, 143] width 55 height 19
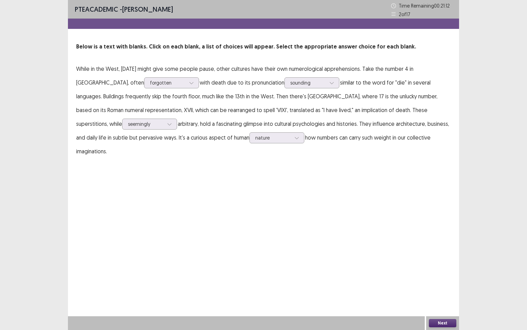
click at [452, 283] on button "Next" at bounding box center [442, 323] width 27 height 8
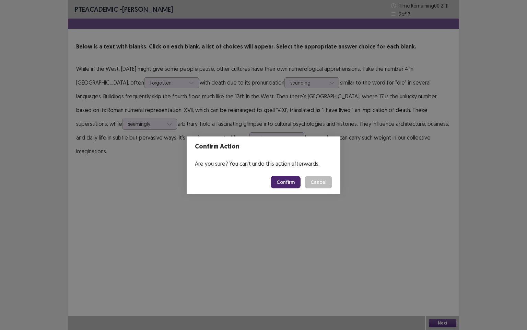
click at [288, 182] on button "Confirm" at bounding box center [286, 182] width 30 height 12
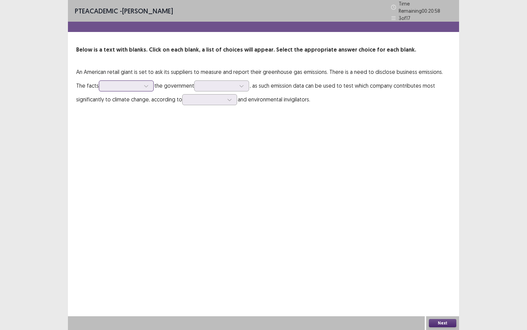
click at [141, 81] on div at bounding box center [146, 86] width 10 height 10
click at [125, 102] on div "contradict" at bounding box center [126, 104] width 55 height 19
click at [236, 82] on div at bounding box center [241, 86] width 10 height 10
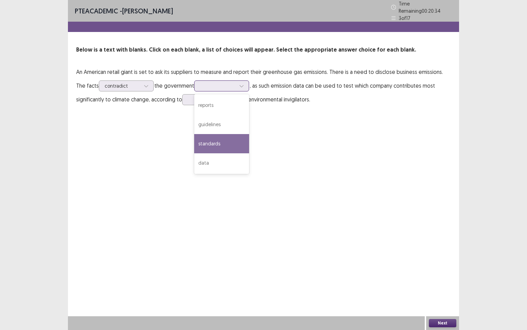
click at [211, 140] on div "standards" at bounding box center [221, 143] width 55 height 19
click at [239, 84] on icon at bounding box center [241, 85] width 5 height 5
click at [223, 141] on div "standards" at bounding box center [221, 143] width 55 height 19
click at [236, 81] on div at bounding box center [241, 86] width 10 height 10
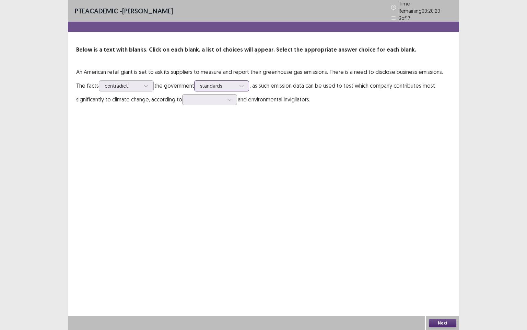
click at [236, 81] on div at bounding box center [241, 86] width 10 height 10
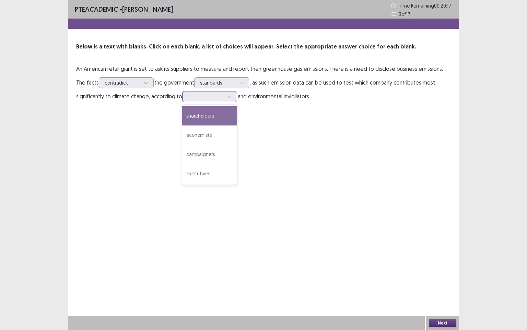
click at [234, 99] on div at bounding box center [229, 96] width 10 height 10
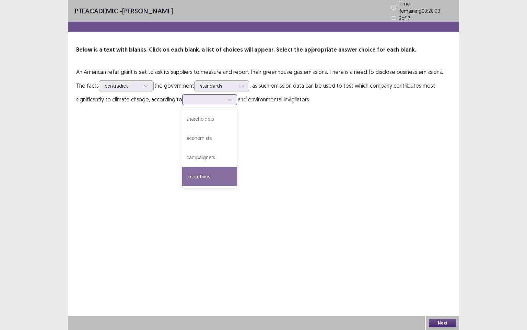
click at [210, 176] on div "executives" at bounding box center [209, 176] width 55 height 19
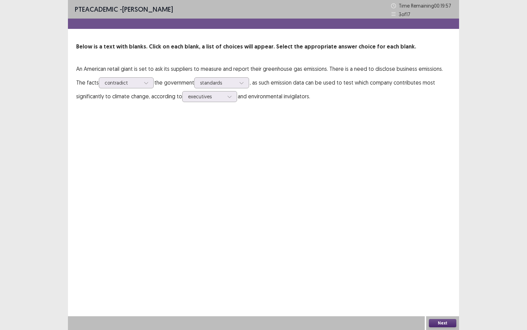
click at [447, 283] on button "Next" at bounding box center [442, 323] width 27 height 8
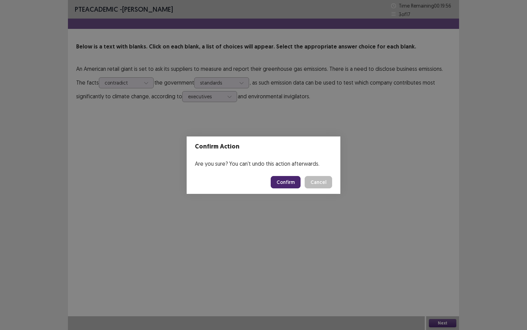
click at [285, 183] on button "Confirm" at bounding box center [286, 182] width 30 height 12
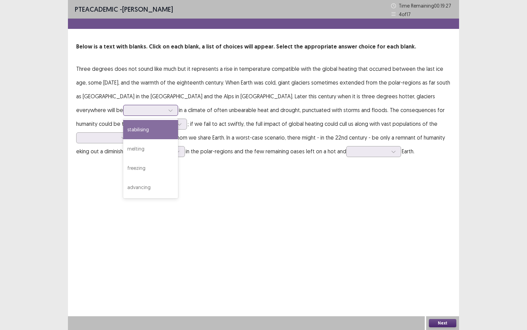
click at [173, 108] on icon at bounding box center [170, 110] width 5 height 5
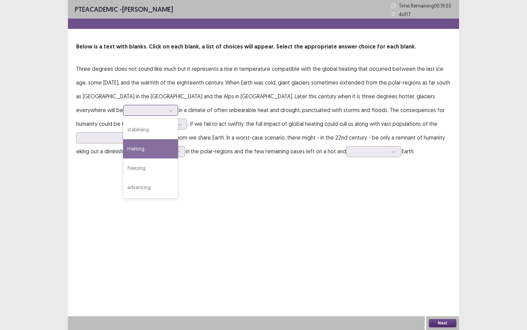
click at [178, 139] on div "melting" at bounding box center [150, 148] width 55 height 19
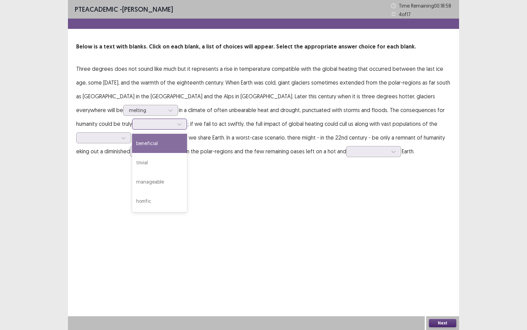
click at [182, 122] on icon at bounding box center [179, 124] width 5 height 5
click at [187, 134] on div "beneficial" at bounding box center [159, 143] width 55 height 19
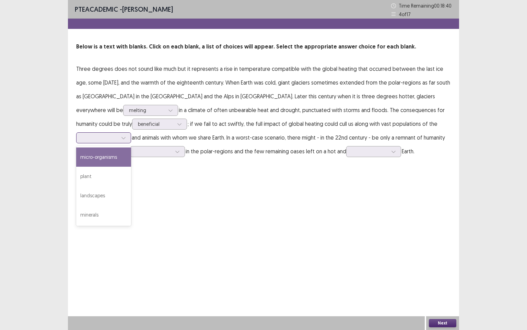
click at [129, 132] on div at bounding box center [123, 137] width 10 height 10
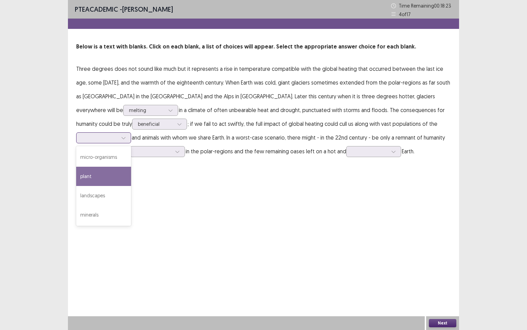
click at [131, 166] on div "plant" at bounding box center [103, 175] width 55 height 19
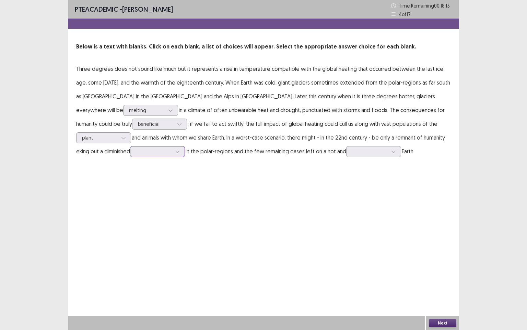
click at [183, 146] on div at bounding box center [177, 151] width 10 height 10
click at [185, 161] on div "existence" at bounding box center [157, 170] width 55 height 19
click at [391, 153] on icon at bounding box center [393, 151] width 5 height 5
click at [346, 189] on div "arid" at bounding box center [373, 189] width 55 height 19
click at [445, 283] on button "Next" at bounding box center [442, 323] width 27 height 8
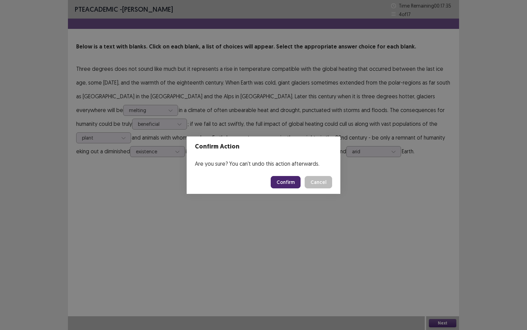
click at [288, 184] on button "Confirm" at bounding box center [286, 182] width 30 height 12
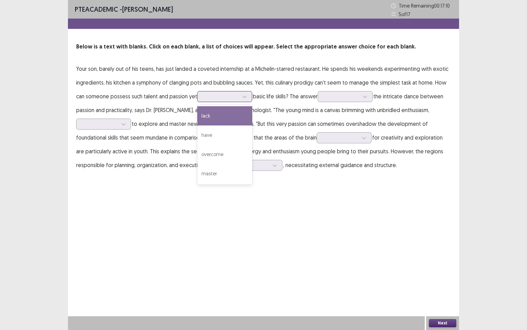
click at [248, 96] on div at bounding box center [245, 96] width 10 height 10
drag, startPoint x: 215, startPoint y: 116, endPoint x: 232, endPoint y: 114, distance: 17.6
click at [217, 116] on div "lack" at bounding box center [224, 115] width 55 height 19
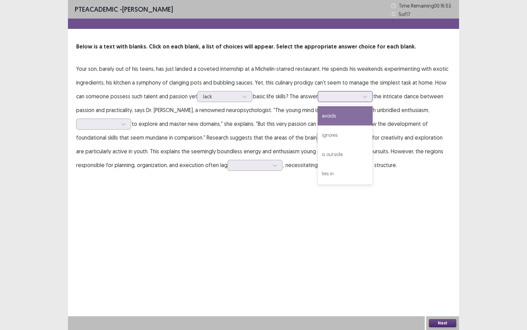
click at [365, 96] on div at bounding box center [365, 96] width 10 height 10
click at [346, 118] on div "avoids" at bounding box center [345, 115] width 55 height 19
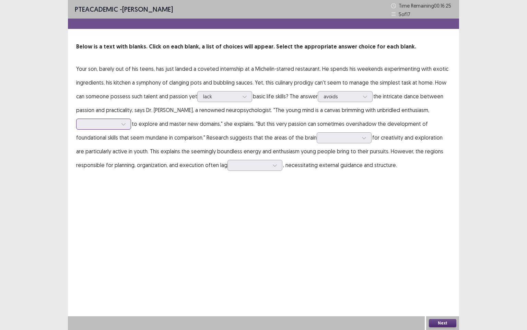
click at [125, 124] on icon at bounding box center [123, 124] width 5 height 5
click at [128, 146] on div "eager" at bounding box center [103, 143] width 55 height 19
click at [363, 137] on icon at bounding box center [364, 137] width 5 height 5
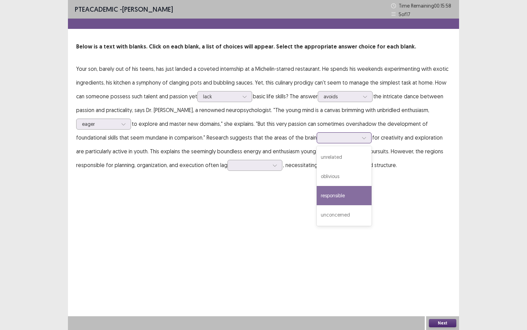
click at [345, 198] on div "responsible" at bounding box center [344, 195] width 55 height 19
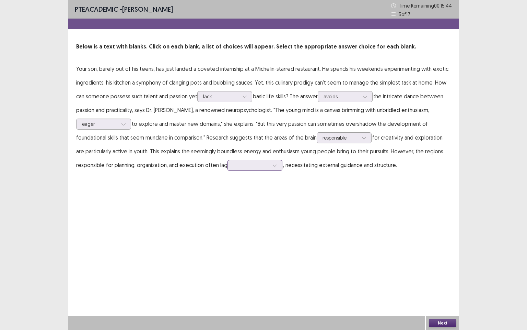
click at [277, 166] on icon at bounding box center [275, 165] width 5 height 5
click at [265, 220] on div "within" at bounding box center [255, 222] width 55 height 19
click at [278, 164] on div at bounding box center [275, 165] width 10 height 10
click at [441, 283] on button "Next" at bounding box center [442, 323] width 27 height 8
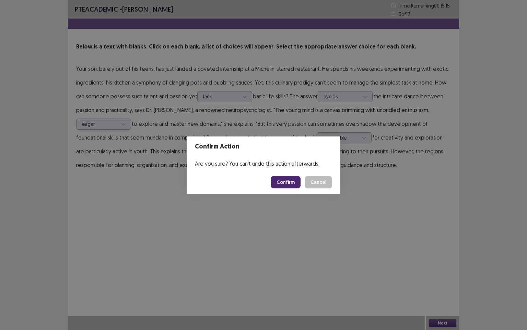
click at [280, 182] on button "Confirm" at bounding box center [286, 182] width 30 height 12
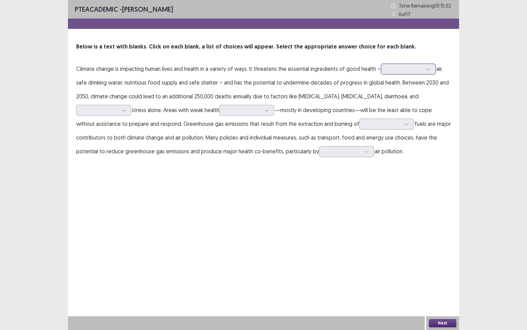
click at [428, 68] on icon at bounding box center [428, 69] width 5 height 5
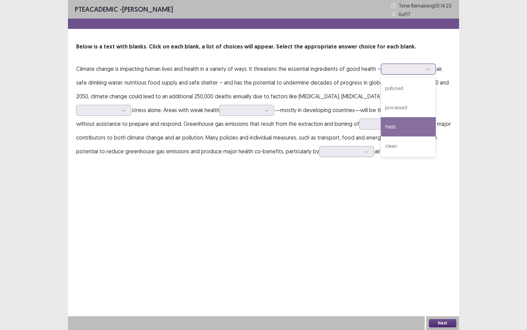
click at [401, 129] on div "fresh" at bounding box center [408, 126] width 55 height 19
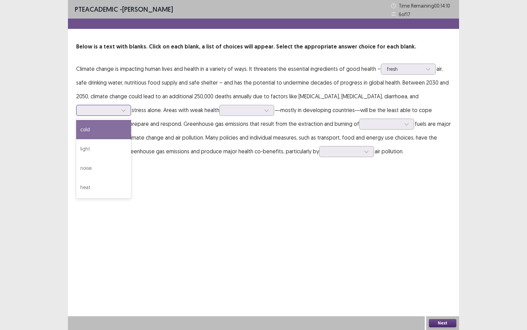
click at [126, 108] on icon at bounding box center [123, 110] width 5 height 5
click at [131, 120] on div "cold" at bounding box center [103, 129] width 55 height 19
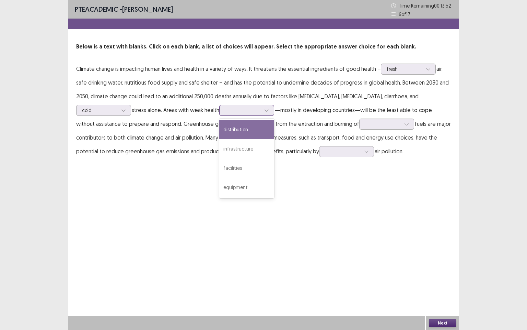
click at [264, 109] on icon at bounding box center [266, 110] width 5 height 5
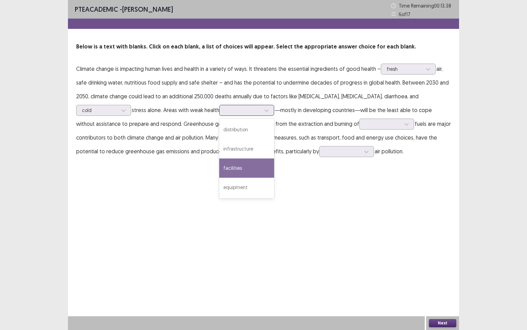
click at [219, 168] on div "facilities" at bounding box center [246, 167] width 55 height 19
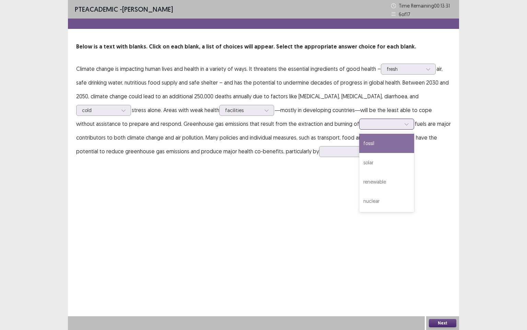
click at [405, 123] on icon at bounding box center [407, 124] width 4 height 2
drag, startPoint x: 312, startPoint y: 144, endPoint x: 336, endPoint y: 136, distance: 25.6
click at [359, 144] on div "fossil" at bounding box center [386, 143] width 55 height 19
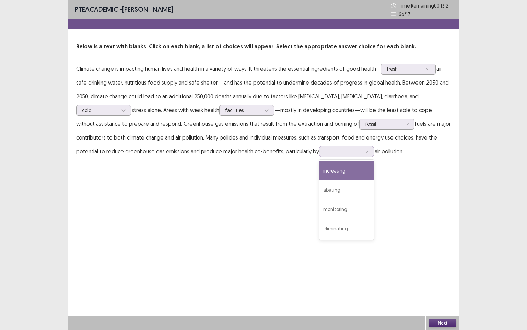
click at [364, 150] on icon at bounding box center [366, 151] width 5 height 5
click at [319, 171] on div "increasing" at bounding box center [346, 170] width 55 height 19
click at [451, 283] on button "Next" at bounding box center [442, 323] width 27 height 8
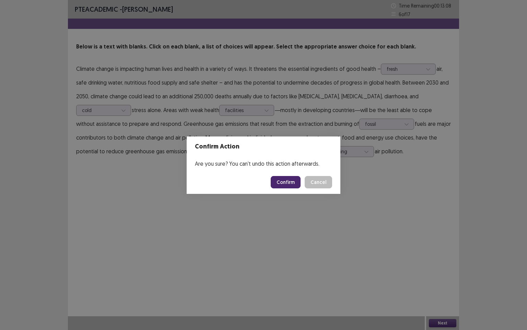
click at [292, 182] on button "Confirm" at bounding box center [286, 182] width 30 height 12
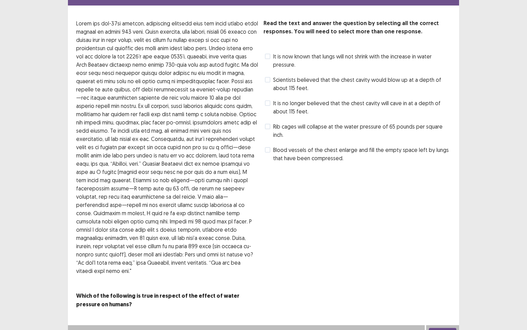
scroll to position [0, 0]
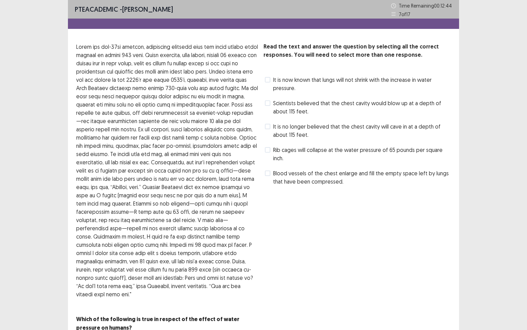
click at [272, 103] on label "Scientists believed that the chest cavity would blow up at a depth of about 115…" at bounding box center [358, 107] width 186 height 16
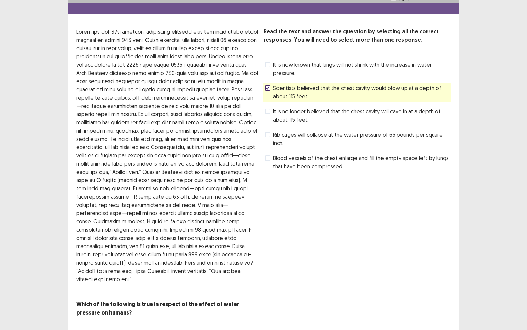
scroll to position [23, 0]
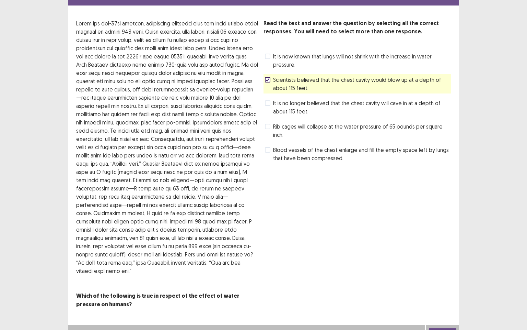
click at [449, 283] on button "Next" at bounding box center [442, 331] width 27 height 8
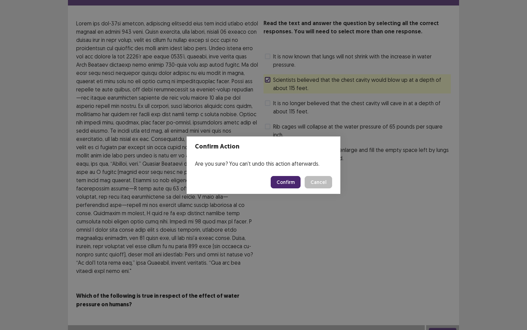
click at [287, 179] on button "Confirm" at bounding box center [286, 182] width 30 height 12
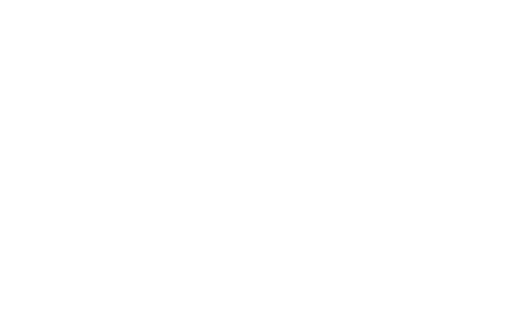
scroll to position [0, 0]
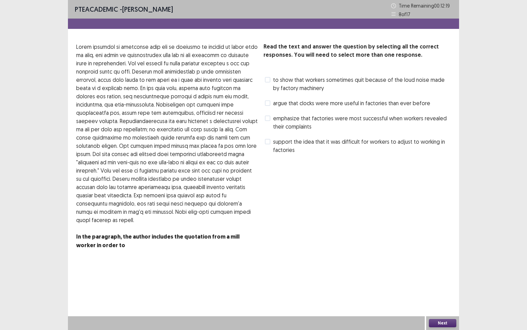
click at [270, 143] on span at bounding box center [267, 141] width 5 height 5
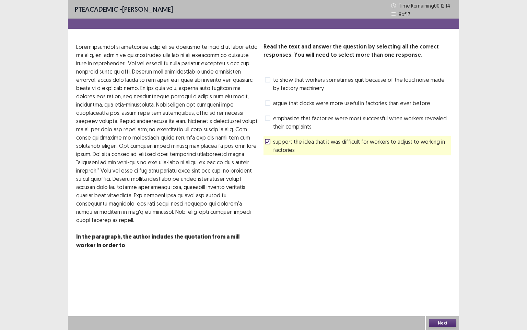
click at [439, 283] on button "Next" at bounding box center [442, 323] width 27 height 8
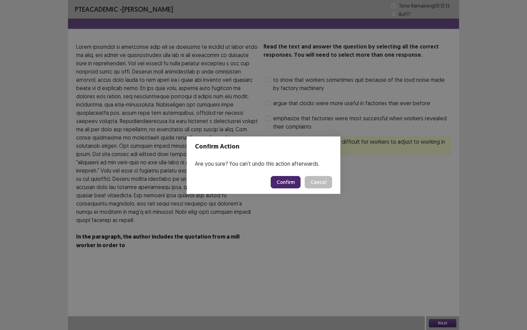
click at [282, 181] on button "Confirm" at bounding box center [286, 182] width 30 height 12
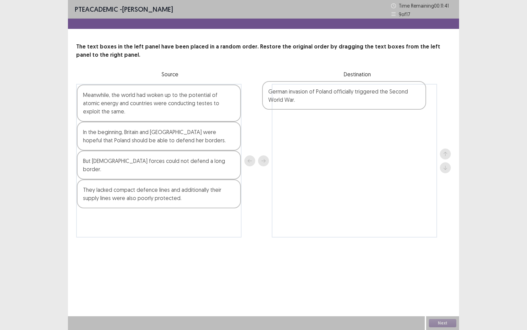
drag, startPoint x: 142, startPoint y: 166, endPoint x: 333, endPoint y: 97, distance: 202.2
click at [333, 97] on div "Meanwhile, the world had woken up to the potential of atomic energy and countri…" at bounding box center [263, 160] width 375 height 153
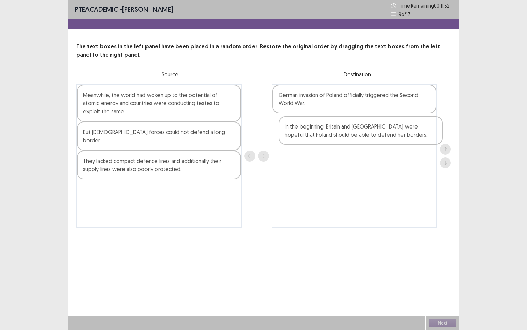
drag, startPoint x: 177, startPoint y: 136, endPoint x: 379, endPoint y: 131, distance: 202.6
click at [381, 130] on div "Meanwhile, the world had woken up to the potential of atomic energy and countri…" at bounding box center [263, 156] width 375 height 144
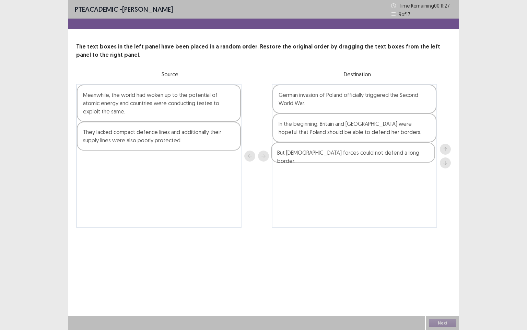
drag, startPoint x: 181, startPoint y: 131, endPoint x: 380, endPoint y: 153, distance: 199.6
click at [380, 153] on div "Meanwhile, the world had woken up to the potential of atomic energy and countri…" at bounding box center [263, 156] width 375 height 144
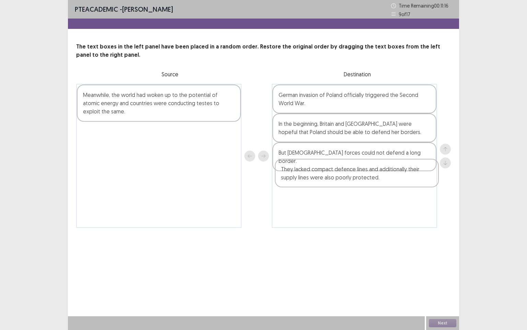
drag, startPoint x: 155, startPoint y: 135, endPoint x: 357, endPoint y: 175, distance: 205.4
click at [357, 175] on div "Meanwhile, the world had woken up to the potential of atomic energy and countri…" at bounding box center [263, 156] width 375 height 144
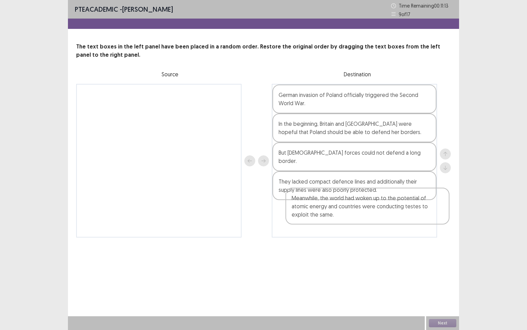
drag, startPoint x: 161, startPoint y: 109, endPoint x: 371, endPoint y: 214, distance: 234.2
click at [371, 214] on div "Meanwhile, the world had woken up to the potential of atomic energy and countri…" at bounding box center [263, 160] width 375 height 153
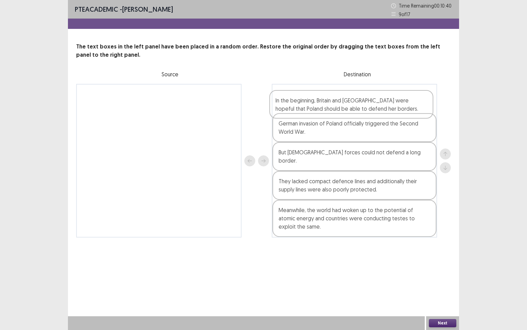
drag, startPoint x: 374, startPoint y: 126, endPoint x: 370, endPoint y: 101, distance: 25.0
click at [370, 101] on div "German invasion of Poland officially triggered the Second World War. In the beg…" at bounding box center [354, 160] width 165 height 153
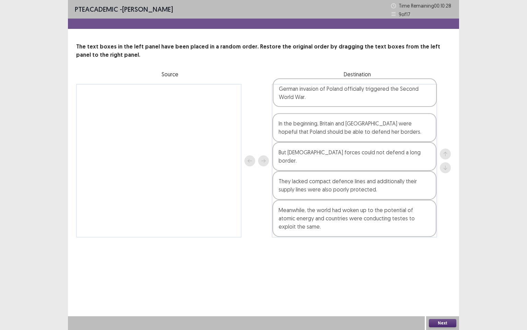
drag, startPoint x: 334, startPoint y: 129, endPoint x: 334, endPoint y: 93, distance: 36.4
click at [334, 93] on div "In the beginning, Britain and [GEOGRAPHIC_DATA] were hopeful that Poland should…" at bounding box center [354, 160] width 165 height 153
click at [451, 283] on button "Next" at bounding box center [442, 323] width 27 height 8
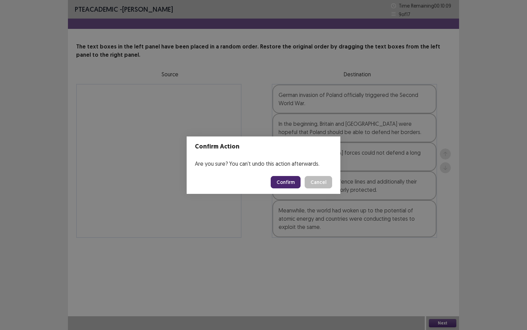
click at [292, 180] on button "Confirm" at bounding box center [286, 182] width 30 height 12
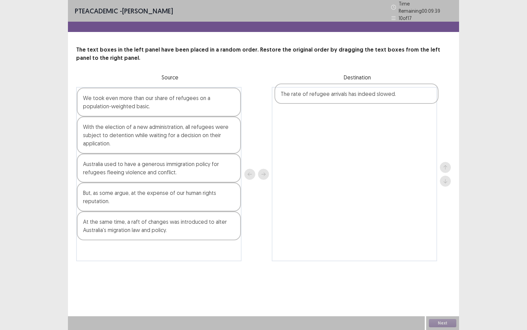
drag, startPoint x: 128, startPoint y: 95, endPoint x: 329, endPoint y: 96, distance: 201.5
click at [329, 96] on div "The rate of refugee arrivals has indeed slowed. We took even more than our shar…" at bounding box center [263, 174] width 375 height 174
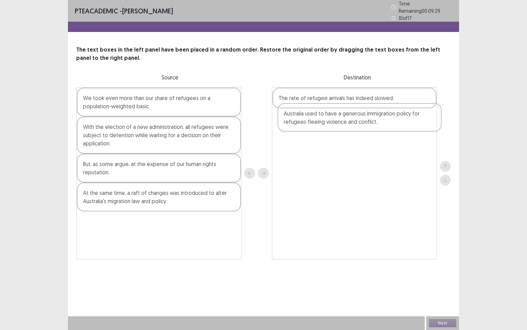
drag, startPoint x: 164, startPoint y: 169, endPoint x: 366, endPoint y: 123, distance: 207.8
click at [366, 123] on div "We took even more than our share of refugees on a population-weighted basic. Wi…" at bounding box center [263, 173] width 375 height 172
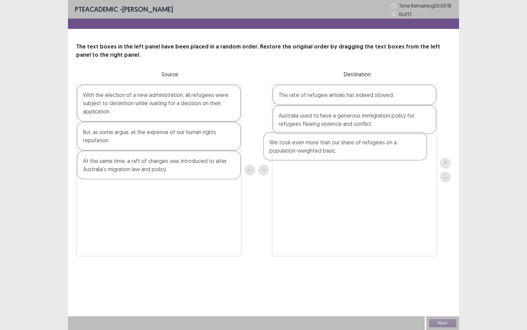
drag, startPoint x: 125, startPoint y: 100, endPoint x: 317, endPoint y: 147, distance: 198.2
click at [317, 147] on div "We took even more than our share of refugees on a population-weighted basic. Wi…" at bounding box center [263, 170] width 375 height 172
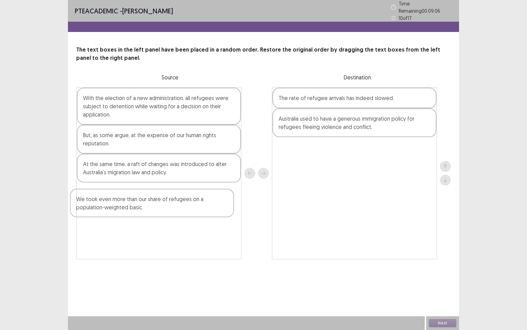
drag, startPoint x: 362, startPoint y: 151, endPoint x: 123, endPoint y: 178, distance: 240.4
click at [134, 195] on div "With the election of a new administration, all refugees were subject to detenti…" at bounding box center [263, 173] width 375 height 172
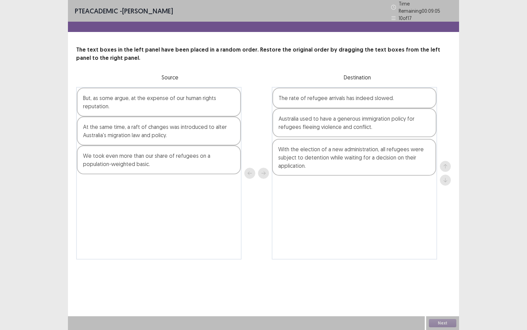
drag, startPoint x: 127, startPoint y: 99, endPoint x: 327, endPoint y: 156, distance: 207.8
click at [327, 156] on div "With the election of a new administration, all refugees were subject to detenti…" at bounding box center [263, 173] width 375 height 172
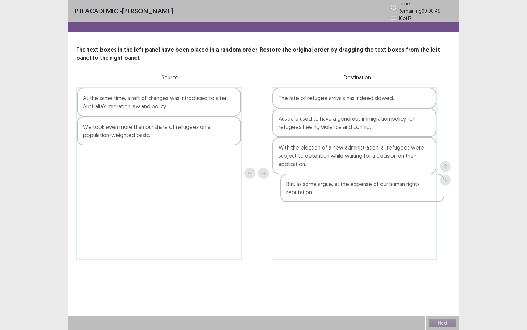
drag, startPoint x: 138, startPoint y: 96, endPoint x: 343, endPoint y: 187, distance: 224.4
click at [343, 187] on div "But, as some argue, at the expense of our human rights reputation. At the same …" at bounding box center [263, 173] width 375 height 172
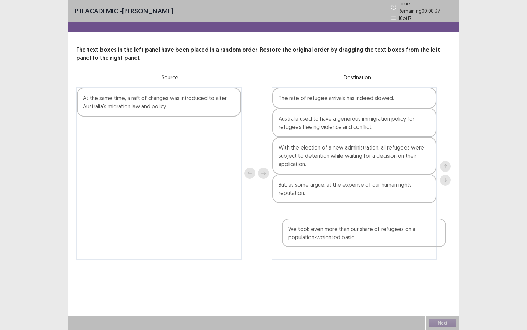
drag, startPoint x: 161, startPoint y: 127, endPoint x: 263, endPoint y: 173, distance: 111.8
click at [367, 236] on div "At the same time, a raft of changes was introduced to alter Australia's migrati…" at bounding box center [263, 173] width 375 height 172
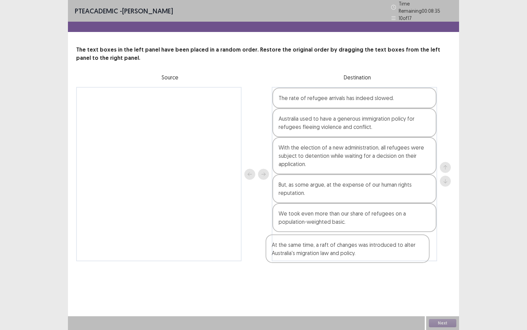
drag, startPoint x: 187, startPoint y: 93, endPoint x: 379, endPoint y: 244, distance: 243.7
click at [379, 244] on div "At the same time, a raft of changes was introduced to alter Australia's migrati…" at bounding box center [263, 174] width 375 height 174
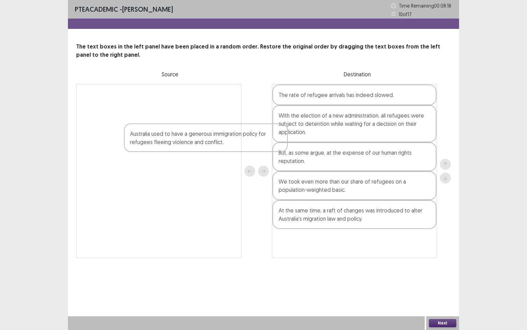
drag, startPoint x: 326, startPoint y: 117, endPoint x: 307, endPoint y: 184, distance: 70.2
click at [170, 139] on div "The rate of refugee arrivals has indeed slowed. Australia used to have a genero…" at bounding box center [263, 171] width 375 height 174
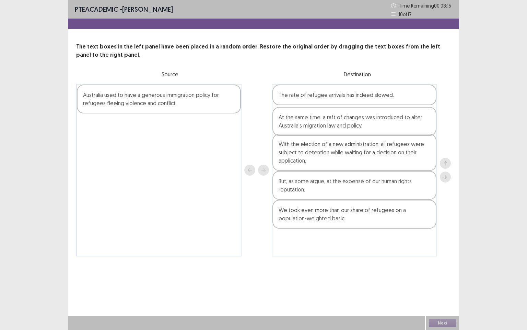
drag, startPoint x: 330, startPoint y: 218, endPoint x: 331, endPoint y: 124, distance: 94.4
click at [331, 124] on div "The rate of refugee arrivals has indeed slowed. With the election of a new admi…" at bounding box center [354, 170] width 165 height 172
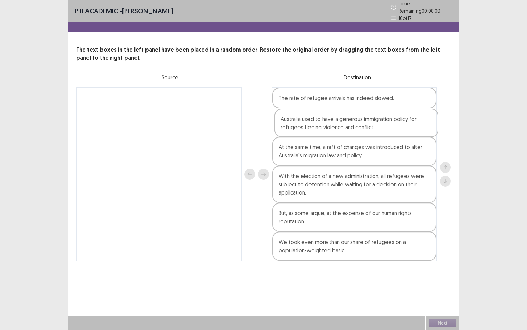
drag, startPoint x: 188, startPoint y: 95, endPoint x: 390, endPoint y: 120, distance: 203.4
click at [390, 120] on div "Australia used to have a generous immigration policy for refugees fleeing viole…" at bounding box center [263, 174] width 375 height 174
click at [444, 283] on button "Next" at bounding box center [442, 323] width 27 height 8
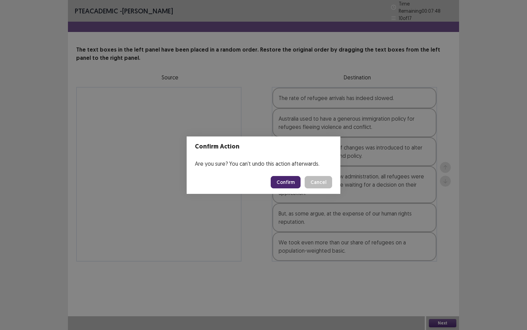
click at [286, 186] on button "Confirm" at bounding box center [286, 182] width 30 height 12
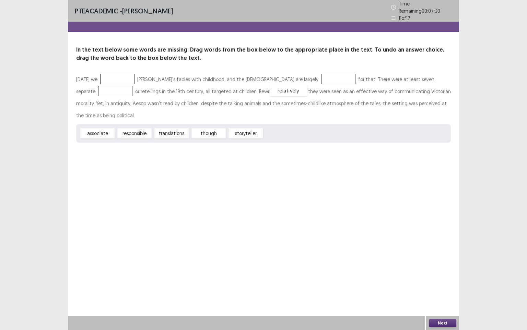
drag, startPoint x: 278, startPoint y: 118, endPoint x: 284, endPoint y: 75, distance: 43.3
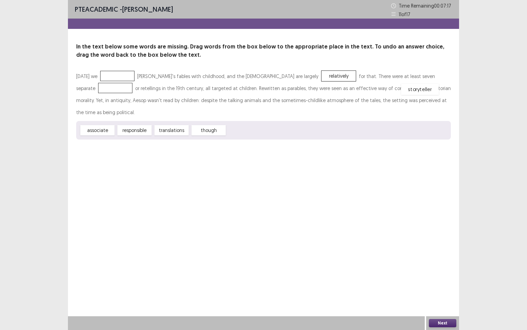
drag, startPoint x: 241, startPoint y: 115, endPoint x: 415, endPoint y: 74, distance: 179.2
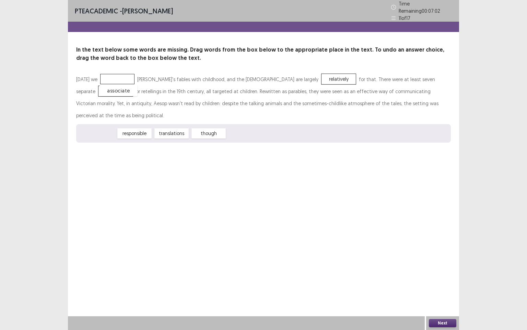
drag, startPoint x: 95, startPoint y: 122, endPoint x: 117, endPoint y: 84, distance: 44.3
drag, startPoint x: 118, startPoint y: 72, endPoint x: 180, endPoint y: 140, distance: 91.6
drag, startPoint x: 179, startPoint y: 121, endPoint x: 131, endPoint y: 78, distance: 64.1
click at [440, 283] on button "Next" at bounding box center [442, 323] width 27 height 8
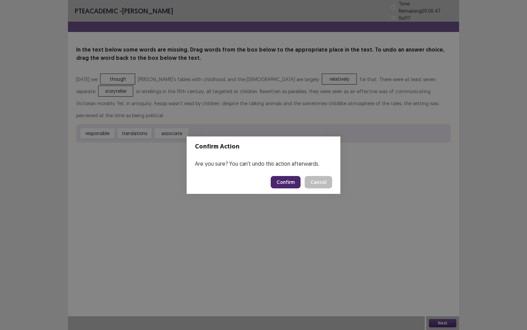
click at [289, 186] on button "Confirm" at bounding box center [286, 182] width 30 height 12
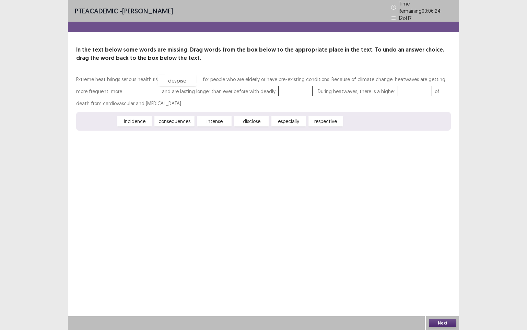
drag, startPoint x: 93, startPoint y: 122, endPoint x: 173, endPoint y: 81, distance: 89.5
drag, startPoint x: 172, startPoint y: 119, endPoint x: 125, endPoint y: 91, distance: 55.0
drag, startPoint x: 106, startPoint y: 119, endPoint x: 288, endPoint y: 89, distance: 184.5
drag, startPoint x: 279, startPoint y: 91, endPoint x: 392, endPoint y: 92, distance: 112.6
drag, startPoint x: 181, startPoint y: 72, endPoint x: 255, endPoint y: 129, distance: 93.3
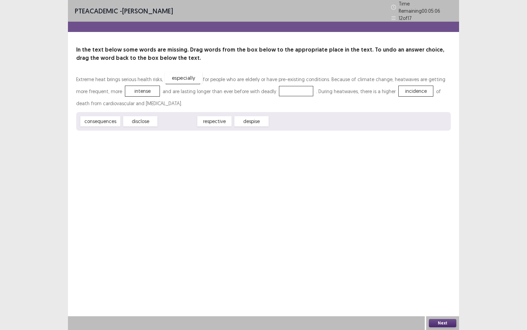
drag, startPoint x: 180, startPoint y: 117, endPoint x: 185, endPoint y: 73, distance: 43.6
drag, startPoint x: 184, startPoint y: 119, endPoint x: 198, endPoint y: 122, distance: 14.2
click at [198, 122] on div "respective" at bounding box center [192, 122] width 38 height 11
drag, startPoint x: 103, startPoint y: 120, endPoint x: 282, endPoint y: 89, distance: 181.8
click at [442, 283] on button "Next" at bounding box center [442, 323] width 27 height 8
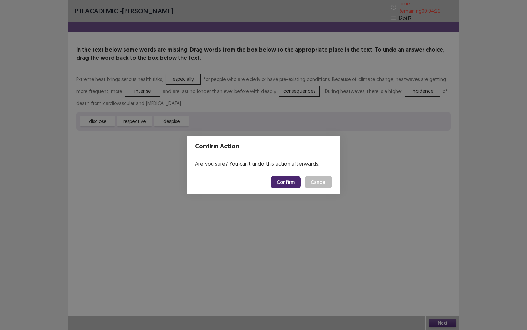
click at [296, 180] on button "Confirm" at bounding box center [286, 182] width 30 height 12
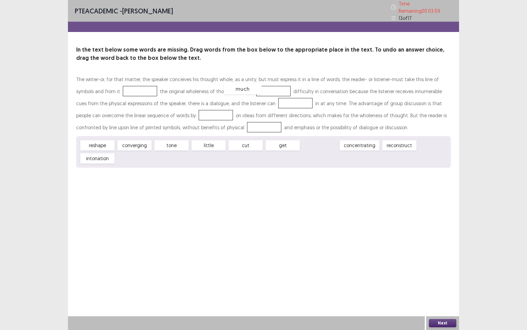
drag, startPoint x: 323, startPoint y: 144, endPoint x: 245, endPoint y: 87, distance: 95.8
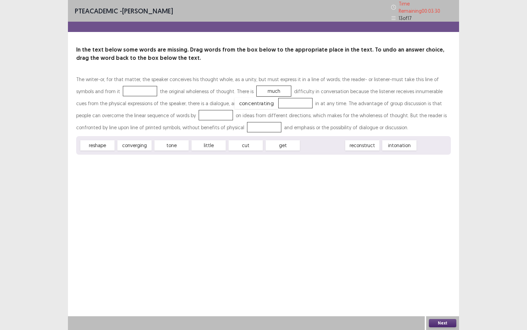
drag, startPoint x: 329, startPoint y: 143, endPoint x: 263, endPoint y: 101, distance: 78.4
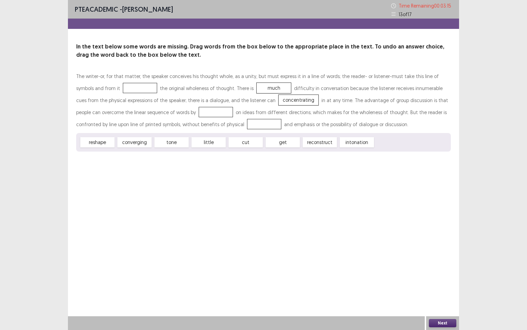
click at [199, 113] on div at bounding box center [216, 112] width 34 height 10
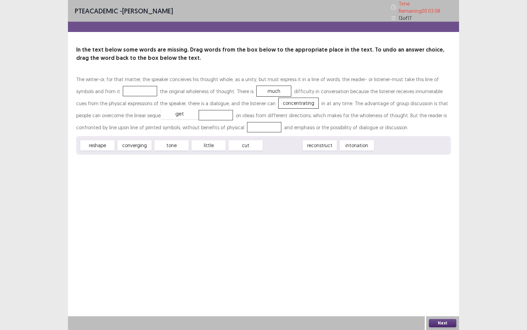
drag, startPoint x: 284, startPoint y: 140, endPoint x: 180, endPoint y: 108, distance: 108.1
drag, startPoint x: 283, startPoint y: 143, endPoint x: 200, endPoint y: 125, distance: 84.7
drag, startPoint x: 105, startPoint y: 143, endPoint x: 116, endPoint y: 84, distance: 60.7
click at [449, 283] on button "Next" at bounding box center [442, 323] width 27 height 8
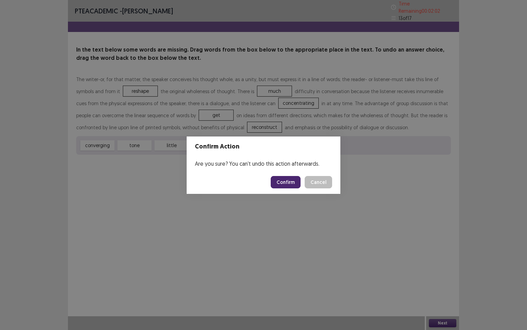
click at [298, 181] on button "Confirm" at bounding box center [286, 182] width 30 height 12
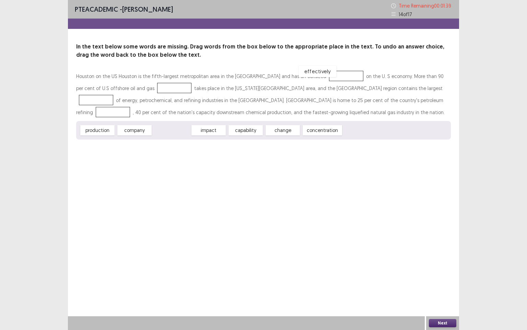
drag, startPoint x: 173, startPoint y: 132, endPoint x: 318, endPoint y: 74, distance: 156.0
drag, startPoint x: 129, startPoint y: 131, endPoint x: 139, endPoint y: 88, distance: 44.4
drag, startPoint x: 95, startPoint y: 131, endPoint x: 134, endPoint y: 89, distance: 57.6
drag, startPoint x: 249, startPoint y: 129, endPoint x: 353, endPoint y: 89, distance: 111.7
drag, startPoint x: 209, startPoint y: 131, endPoint x: 301, endPoint y: 101, distance: 96.7
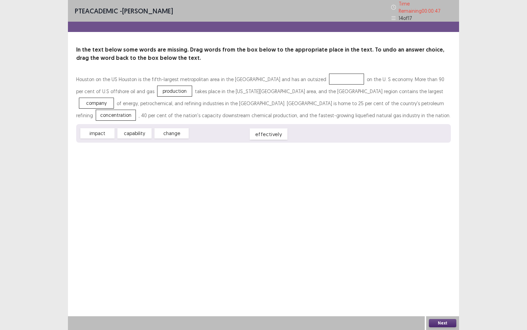
drag, startPoint x: 313, startPoint y: 74, endPoint x: 227, endPoint y: 129, distance: 102.2
drag, startPoint x: 138, startPoint y: 129, endPoint x: 320, endPoint y: 75, distance: 189.5
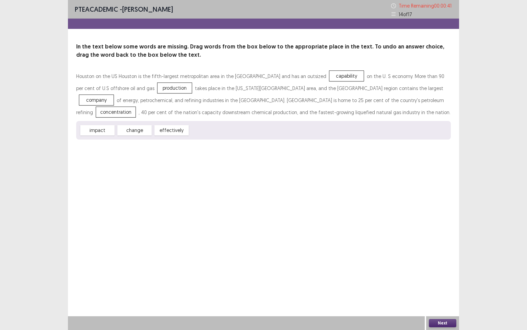
click at [444, 283] on button "Next" at bounding box center [442, 323] width 27 height 8
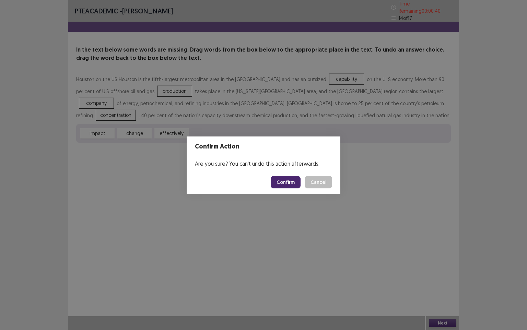
click at [291, 182] on button "Confirm" at bounding box center [286, 182] width 30 height 12
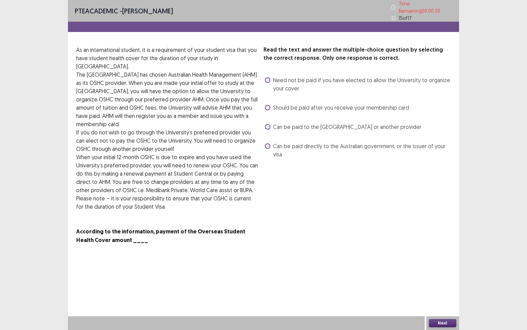
click at [269, 143] on span at bounding box center [267, 145] width 5 height 5
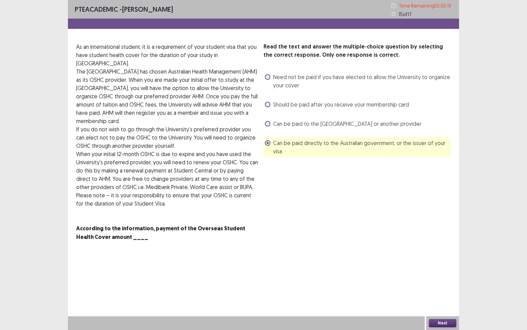
click at [435, 283] on button "Next" at bounding box center [442, 323] width 27 height 8
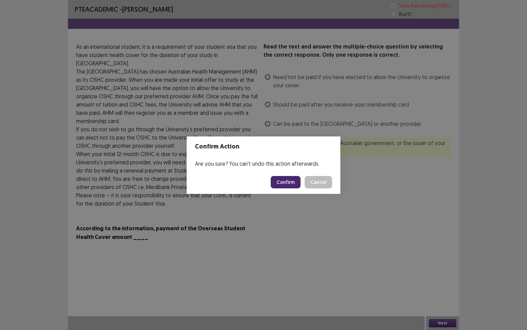
click at [280, 183] on button "Confirm" at bounding box center [286, 182] width 30 height 12
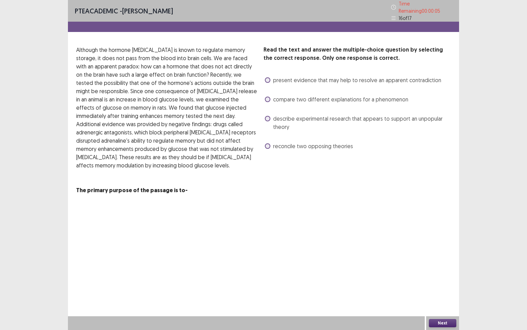
click at [272, 76] on label "present evidence that may help to resolve an apparent contradiction" at bounding box center [353, 80] width 176 height 8
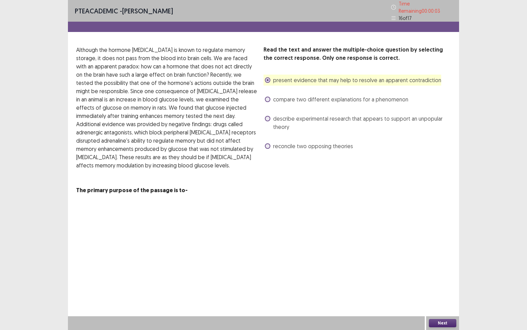
click at [455, 283] on button "Next" at bounding box center [442, 323] width 27 height 8
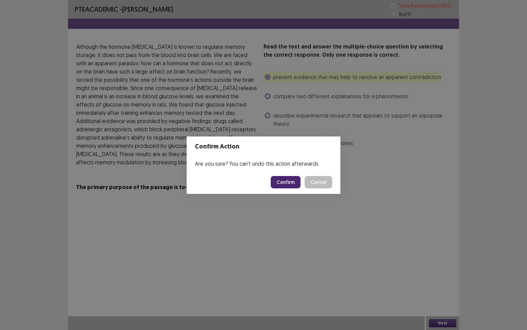
click at [286, 180] on button "Confirm" at bounding box center [286, 182] width 30 height 12
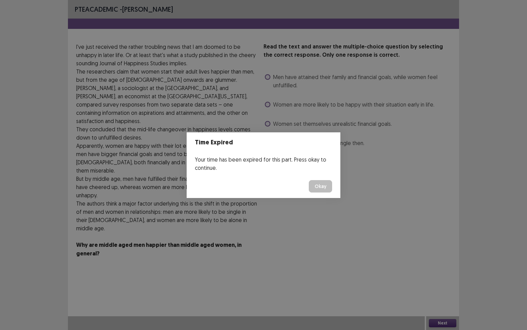
click at [268, 99] on div "Time Expired Your time has been expired for this part. Press okay to continue. …" at bounding box center [263, 165] width 527 height 330
drag, startPoint x: 326, startPoint y: 241, endPoint x: 325, endPoint y: 252, distance: 10.4
drag, startPoint x: 325, startPoint y: 252, endPoint x: 487, endPoint y: 222, distance: 165.4
click at [487, 222] on div "Time Expired Your time has been expired for this part. Press okay to continue. …" at bounding box center [263, 165] width 527 height 330
click at [317, 187] on button "Okay" at bounding box center [320, 186] width 23 height 12
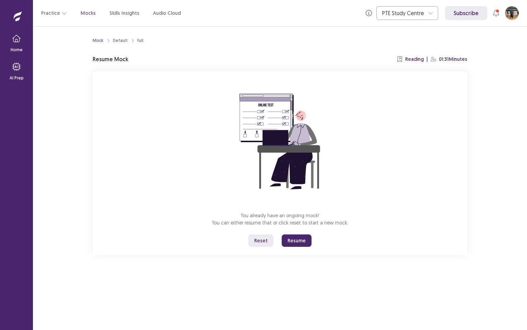
click at [297, 241] on button "Resume" at bounding box center [297, 240] width 30 height 12
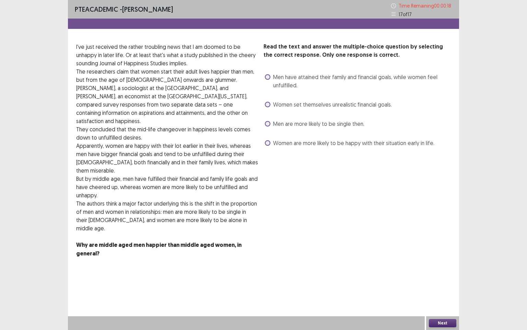
click at [268, 78] on span at bounding box center [267, 76] width 5 height 5
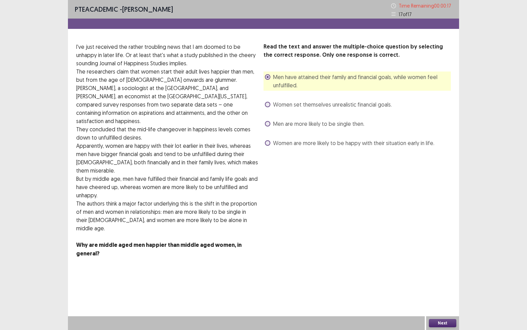
click at [446, 283] on button "Next" at bounding box center [442, 323] width 27 height 8
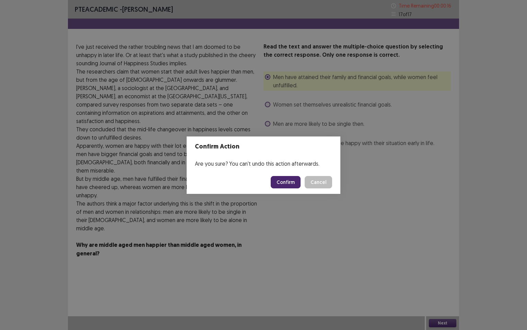
click at [288, 183] on button "Confirm" at bounding box center [286, 182] width 30 height 12
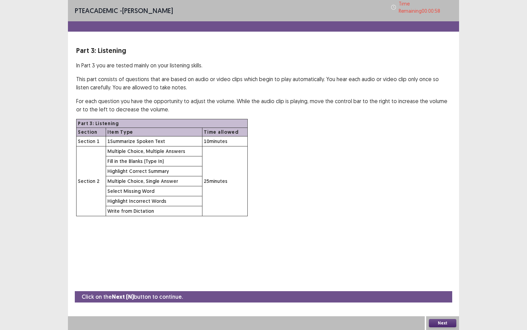
click at [445, 283] on button "Next" at bounding box center [442, 323] width 27 height 8
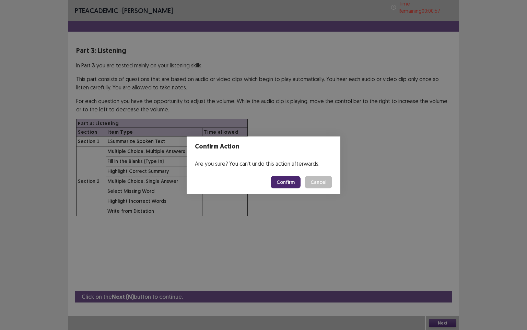
click at [287, 186] on button "Confirm" at bounding box center [286, 182] width 30 height 12
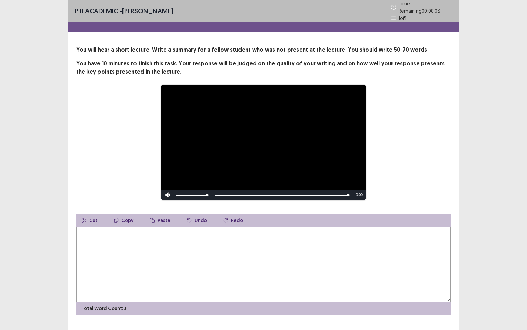
click at [101, 232] on textarea at bounding box center [263, 264] width 375 height 76
type textarea "*"
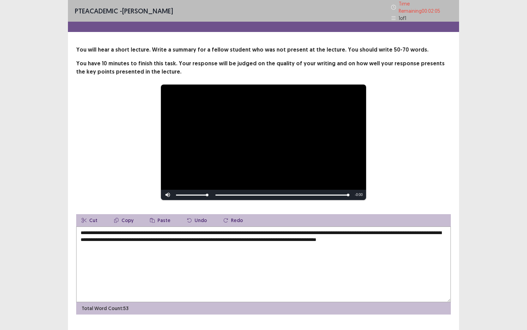
click at [166, 235] on textarea "**********" at bounding box center [263, 264] width 375 height 76
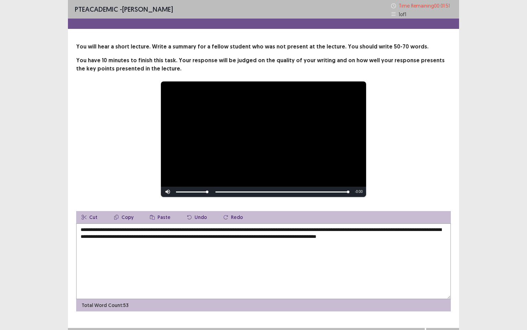
click at [104, 244] on textarea "**********" at bounding box center [263, 261] width 375 height 76
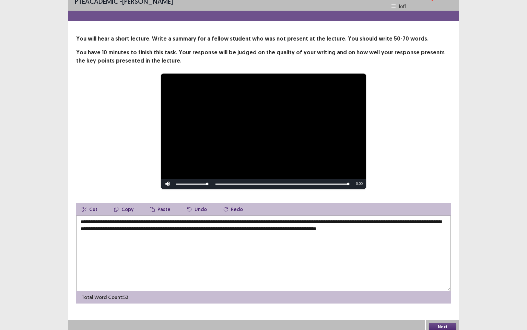
scroll to position [12, 0]
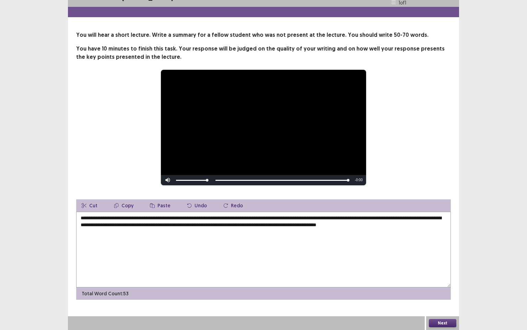
type textarea "**********"
click at [443, 283] on button "Next" at bounding box center [442, 323] width 27 height 8
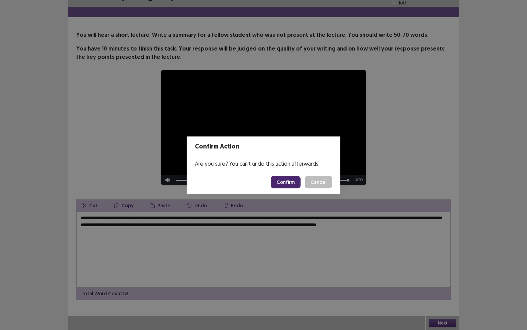
click at [281, 184] on button "Confirm" at bounding box center [286, 182] width 30 height 12
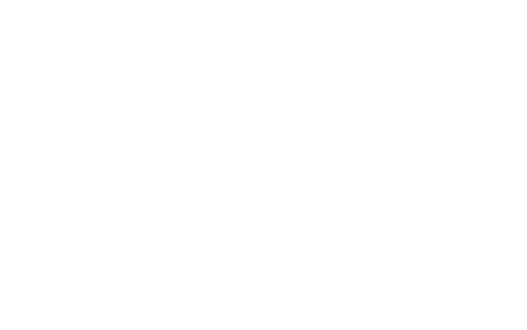
scroll to position [0, 0]
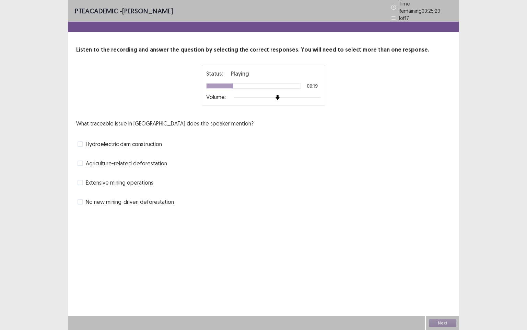
click at [79, 162] on span at bounding box center [80, 162] width 5 height 5
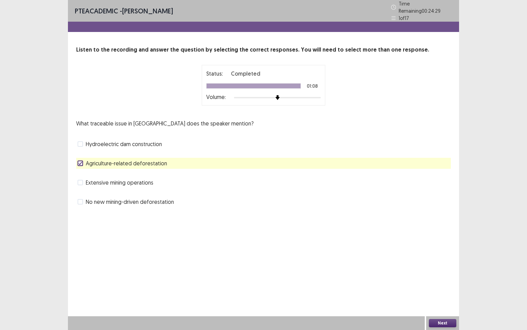
click at [444, 283] on button "Next" at bounding box center [442, 323] width 27 height 8
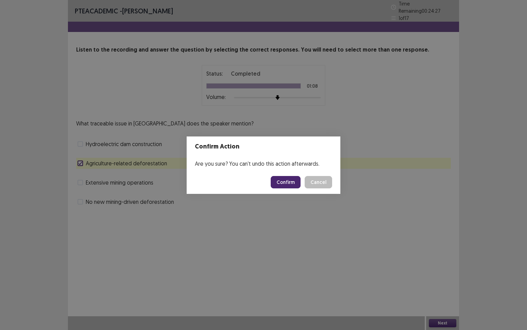
click at [280, 180] on button "Confirm" at bounding box center [286, 182] width 30 height 12
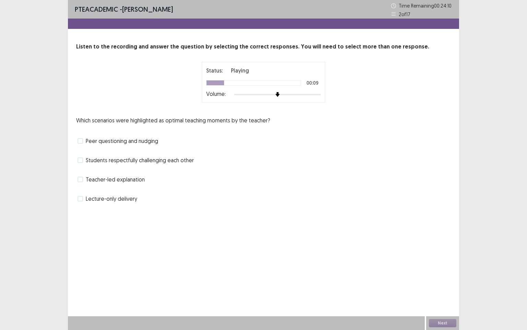
click at [81, 163] on label "Students respectfully challenging each other" at bounding box center [136, 160] width 116 height 8
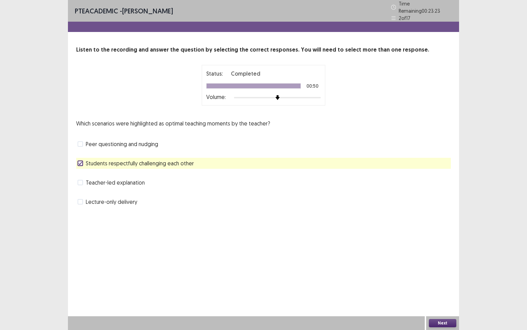
click at [84, 178] on label "Teacher-led explanation" at bounding box center [111, 182] width 67 height 8
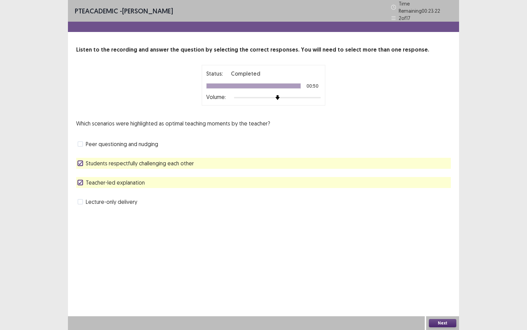
click at [440, 283] on button "Next" at bounding box center [442, 323] width 27 height 8
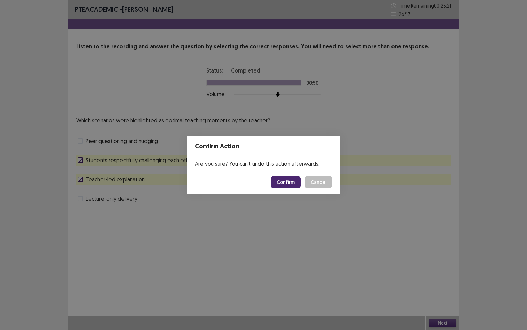
click at [290, 181] on button "Confirm" at bounding box center [286, 182] width 30 height 12
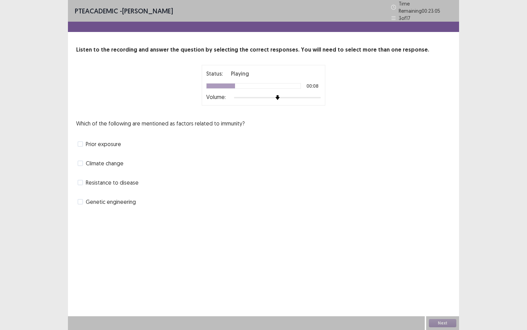
click at [84, 199] on label "Genetic engineering" at bounding box center [107, 201] width 58 height 8
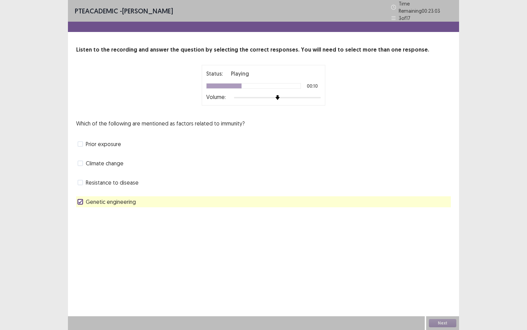
click at [81, 184] on div "Resistance to disease" at bounding box center [263, 182] width 375 height 11
click at [81, 181] on span at bounding box center [80, 182] width 5 height 5
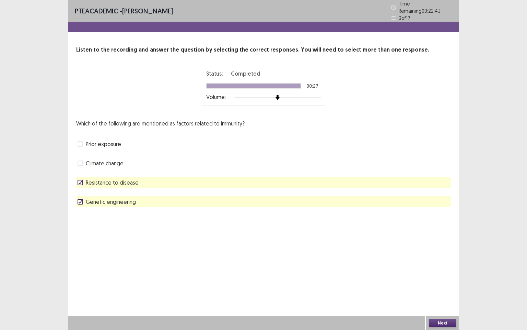
click at [78, 180] on span at bounding box center [80, 182] width 5 height 5
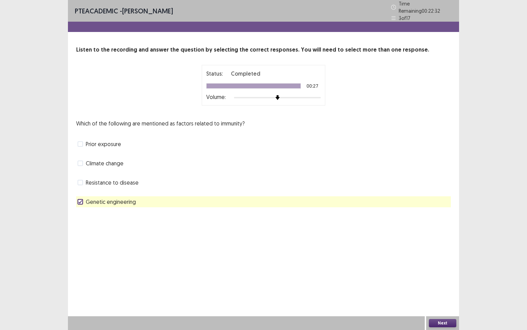
click at [80, 141] on span at bounding box center [80, 143] width 5 height 5
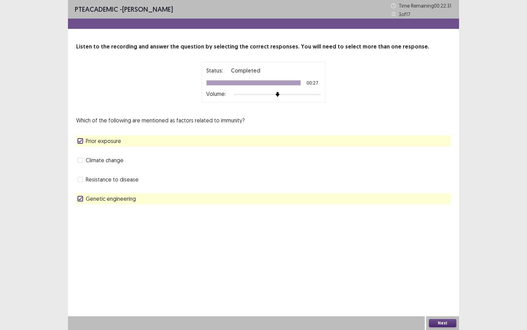
click at [443, 283] on button "Next" at bounding box center [442, 323] width 27 height 8
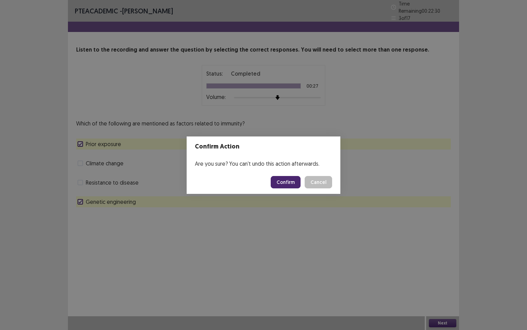
click at [292, 184] on button "Confirm" at bounding box center [286, 182] width 30 height 12
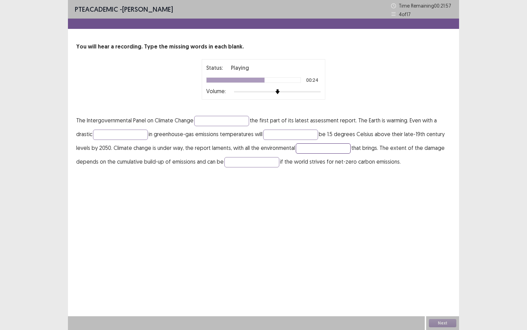
click at [337, 152] on input "text" at bounding box center [323, 148] width 55 height 10
click at [268, 165] on input "text" at bounding box center [251, 162] width 55 height 10
type input "*******"
click at [316, 148] on input "text" at bounding box center [323, 148] width 55 height 10
type input "**********"
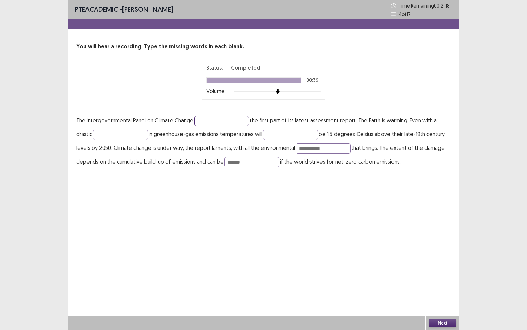
click at [231, 123] on input "text" at bounding box center [221, 121] width 55 height 10
type input "*******"
click at [146, 133] on input "text" at bounding box center [120, 134] width 55 height 10
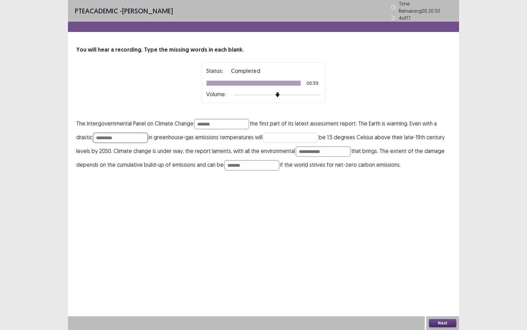
type input "*********"
click at [272, 133] on input "text" at bounding box center [290, 137] width 55 height 10
type input "*"
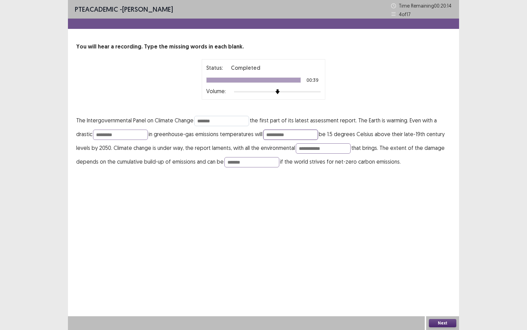
type input "**********"
click at [218, 119] on input "*******" at bounding box center [221, 121] width 55 height 10
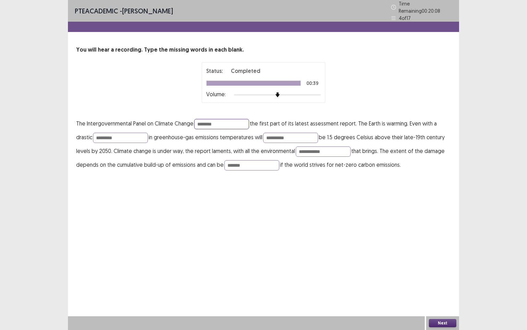
type input "********"
click at [433, 283] on button "Next" at bounding box center [442, 323] width 27 height 8
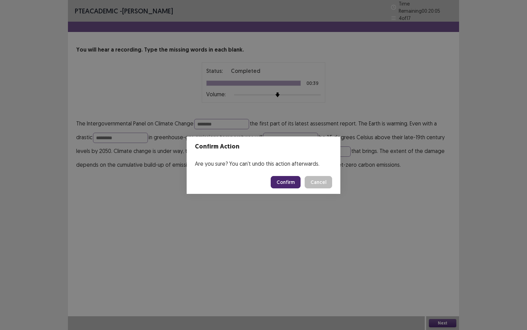
click at [292, 179] on button "Confirm" at bounding box center [286, 182] width 30 height 12
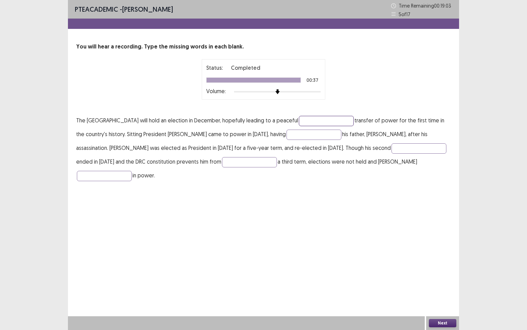
click at [353, 120] on input "text" at bounding box center [326, 121] width 55 height 10
type input "**********"
click at [334, 133] on input "text" at bounding box center [314, 134] width 55 height 10
type input "*********"
click at [410, 147] on input "text" at bounding box center [419, 148] width 55 height 10
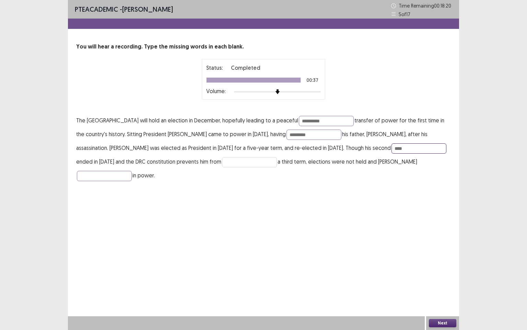
type input "****"
click at [240, 161] on input "text" at bounding box center [249, 162] width 55 height 10
type input "********"
click at [132, 171] on input "text" at bounding box center [104, 176] width 55 height 10
type input "**********"
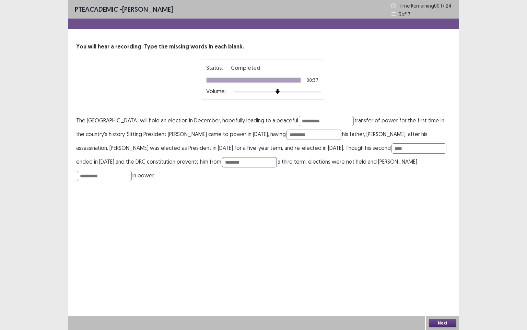
click at [254, 161] on input "********" at bounding box center [249, 162] width 55 height 10
click at [436, 283] on button "Next" at bounding box center [442, 323] width 27 height 8
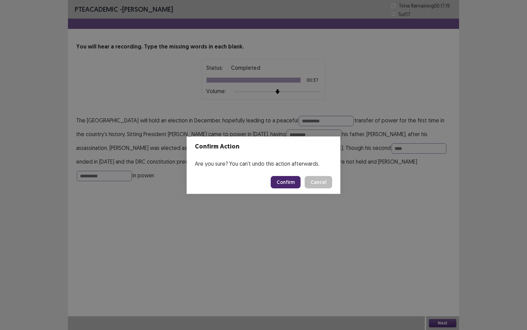
click at [295, 181] on button "Confirm" at bounding box center [286, 182] width 30 height 12
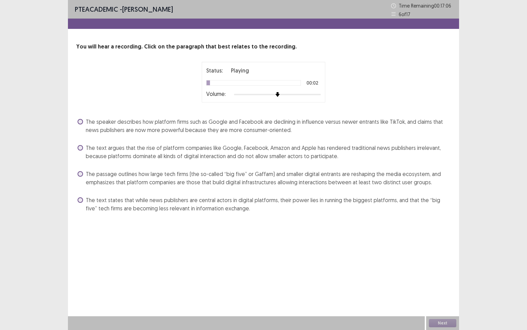
click at [82, 124] on label "The speaker describes how platform firms such as Google and Facebook are declin…" at bounding box center [264, 125] width 373 height 16
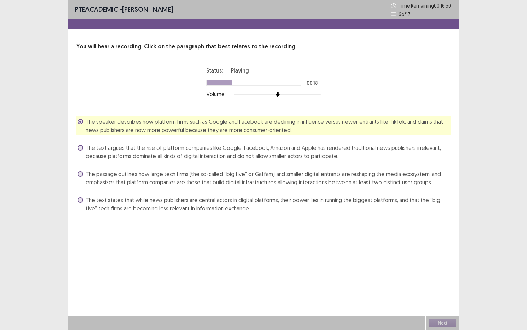
click at [80, 150] on span at bounding box center [80, 147] width 5 height 5
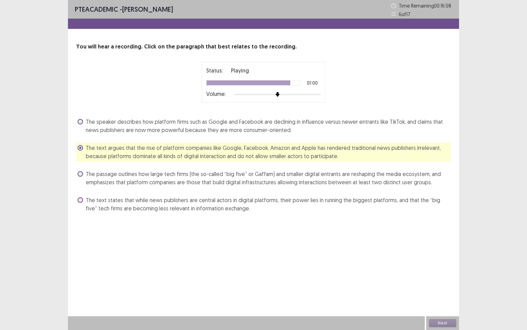
click at [79, 174] on span at bounding box center [80, 173] width 5 height 5
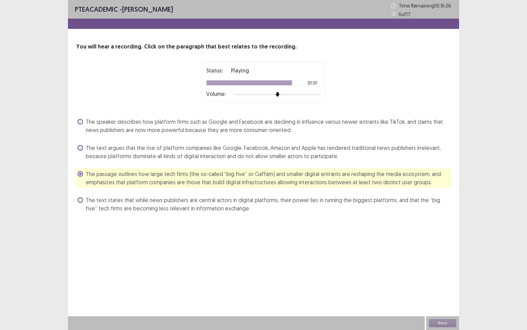
click at [77, 201] on div "The text states that while news publishers are central actors in digital platfo…" at bounding box center [263, 203] width 375 height 19
click at [81, 199] on span at bounding box center [80, 199] width 5 height 5
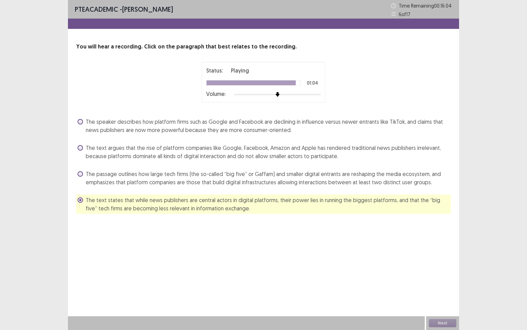
click at [79, 117] on label "The speaker describes how platform firms such as Google and Facebook are declin…" at bounding box center [264, 125] width 373 height 16
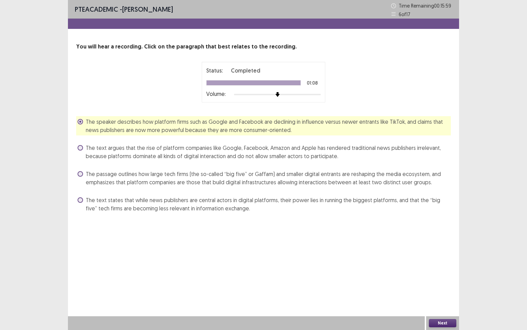
click at [441, 283] on button "Next" at bounding box center [442, 323] width 27 height 8
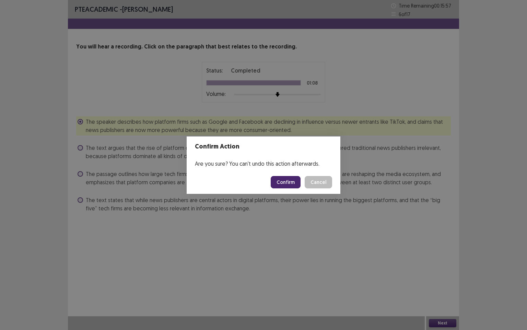
click at [289, 183] on button "Confirm" at bounding box center [286, 182] width 30 height 12
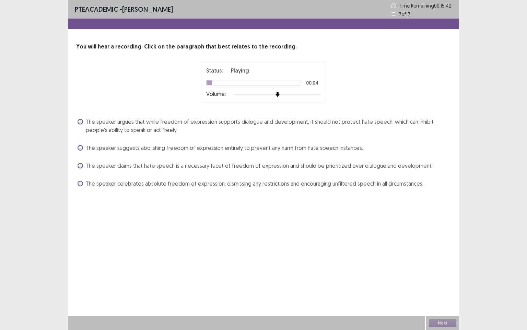
click at [83, 122] on span at bounding box center [80, 121] width 5 height 5
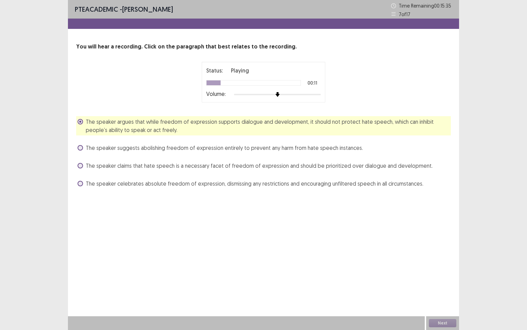
click at [81, 150] on label "The speaker suggests abolishing freedom of expression entirely to prevent any h…" at bounding box center [221, 147] width 286 height 8
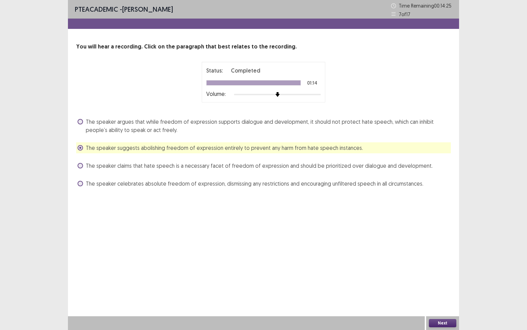
click at [80, 122] on span at bounding box center [80, 121] width 5 height 5
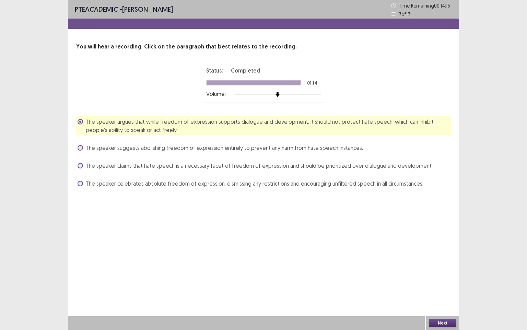
click at [442, 283] on button "Next" at bounding box center [442, 323] width 27 height 8
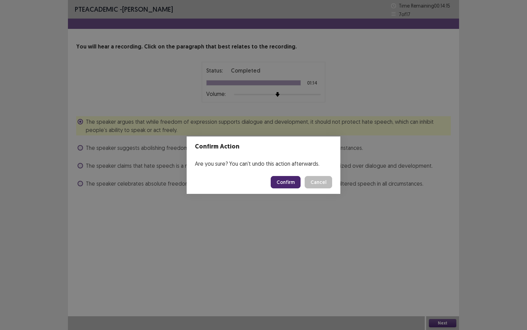
click at [283, 184] on button "Confirm" at bounding box center [286, 182] width 30 height 12
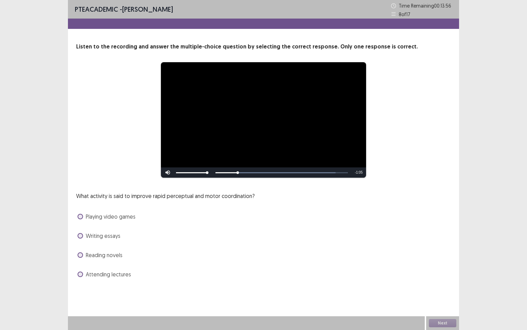
click at [83, 216] on label "Playing video games" at bounding box center [107, 216] width 58 height 8
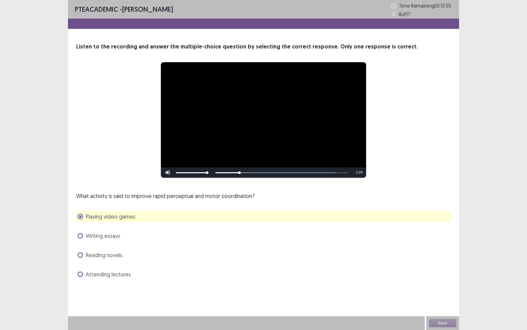
click at [82, 236] on span at bounding box center [80, 235] width 5 height 5
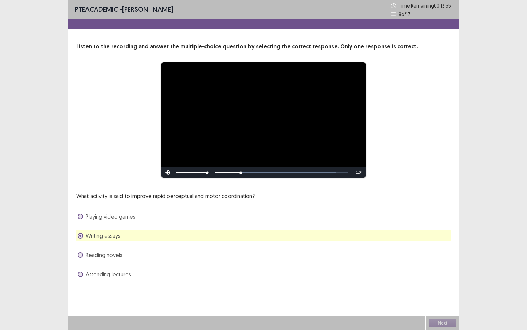
click at [80, 253] on span at bounding box center [80, 254] width 5 height 5
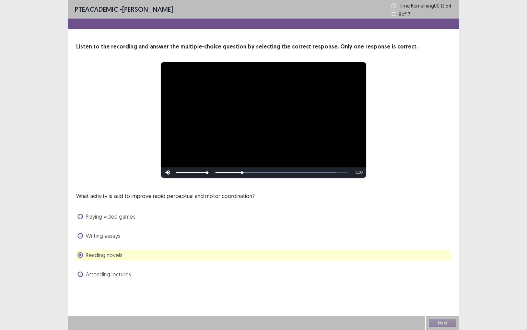
click at [79, 276] on span at bounding box center [80, 273] width 5 height 5
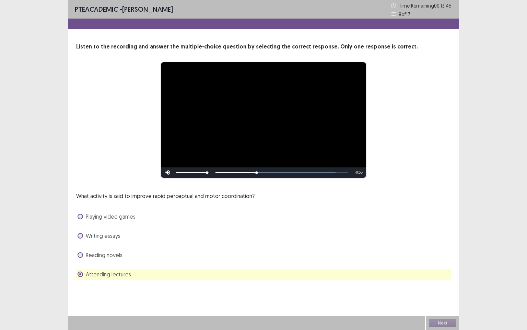
click at [80, 218] on span at bounding box center [80, 215] width 5 height 5
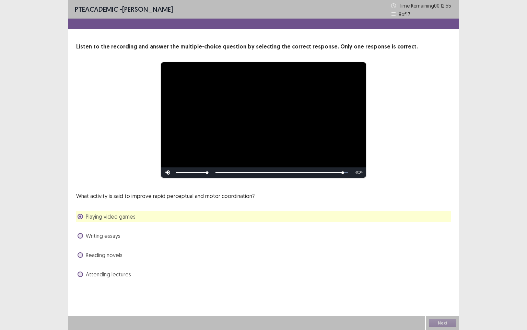
click at [83, 274] on span at bounding box center [80, 273] width 5 height 5
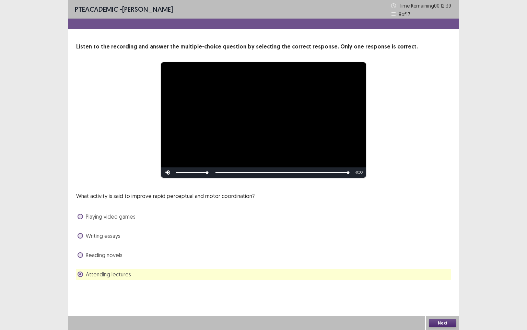
click at [445, 283] on button "Next" at bounding box center [442, 323] width 27 height 8
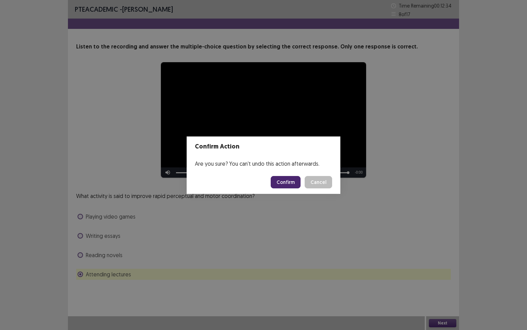
click at [81, 253] on div "Confirm Action Are you sure? You can't undo this action afterwards. Confirm Can…" at bounding box center [263, 165] width 527 height 330
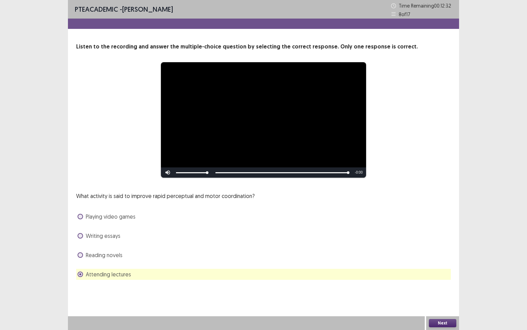
click at [81, 253] on span at bounding box center [80, 254] width 5 height 5
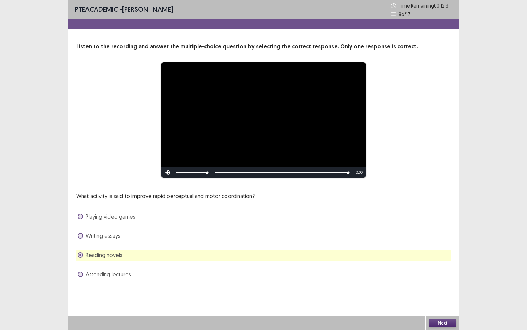
click at [438, 283] on button "Next" at bounding box center [442, 323] width 27 height 8
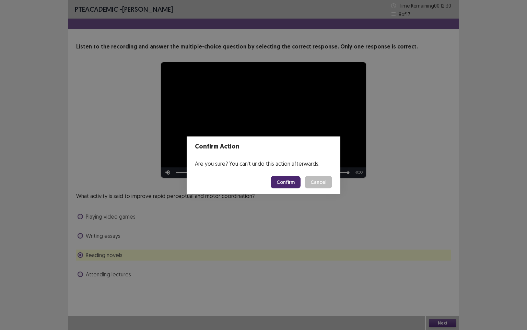
click at [285, 185] on button "Confirm" at bounding box center [286, 182] width 30 height 12
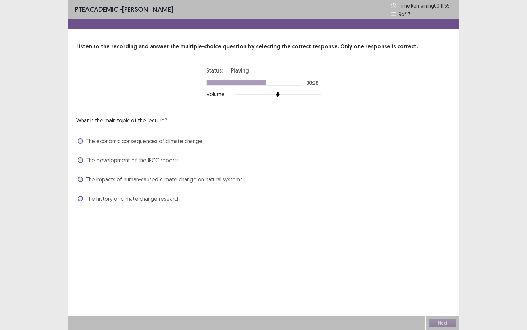
click at [80, 141] on span at bounding box center [80, 140] width 5 height 5
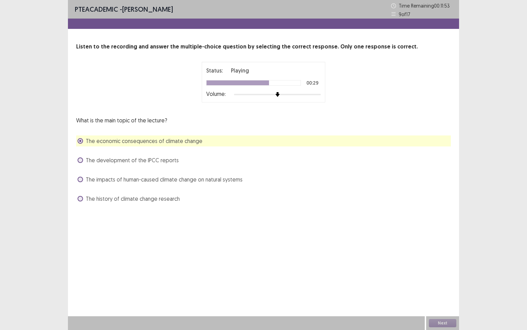
click at [82, 200] on span at bounding box center [80, 198] width 5 height 5
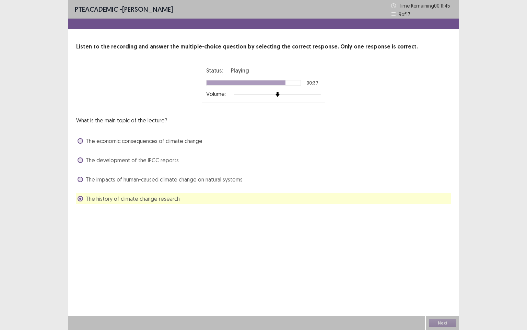
click at [80, 180] on span at bounding box center [80, 178] width 5 height 5
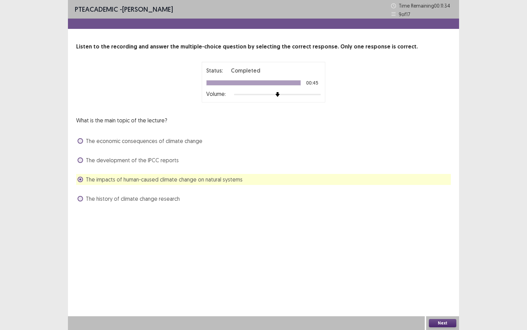
click at [445, 283] on button "Next" at bounding box center [442, 323] width 27 height 8
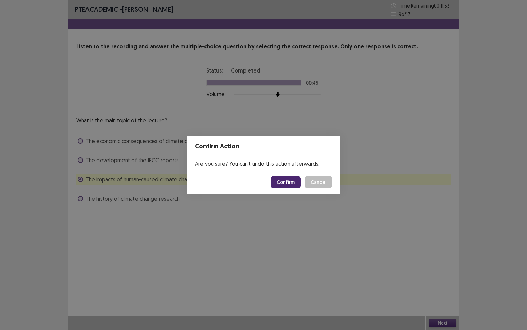
click at [294, 180] on button "Confirm" at bounding box center [286, 182] width 30 height 12
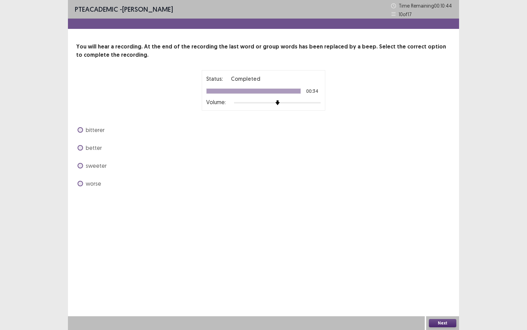
click at [81, 163] on span at bounding box center [80, 165] width 5 height 5
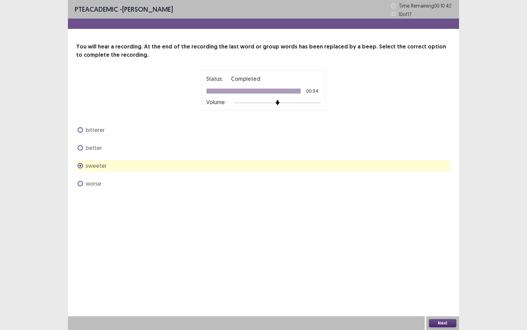
click at [450, 283] on button "Next" at bounding box center [442, 323] width 27 height 8
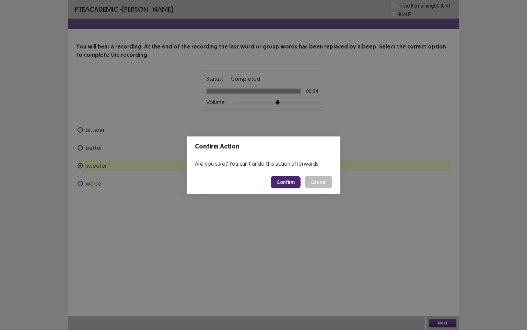
click at [282, 181] on button "Confirm" at bounding box center [286, 182] width 30 height 12
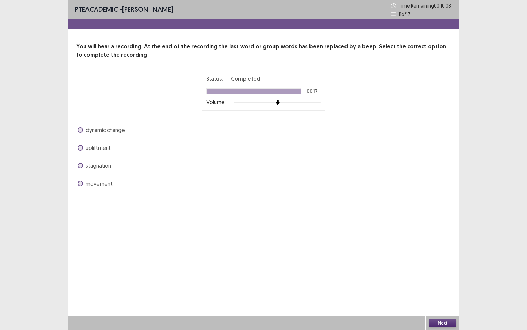
click at [82, 166] on span at bounding box center [80, 165] width 5 height 5
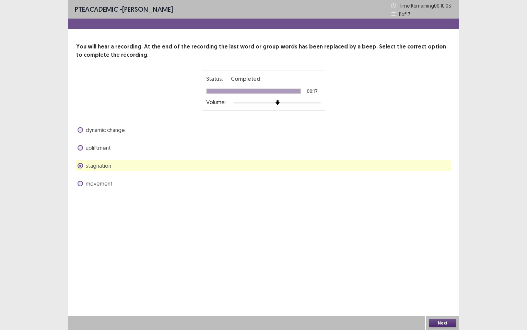
click at [80, 184] on span at bounding box center [80, 183] width 5 height 5
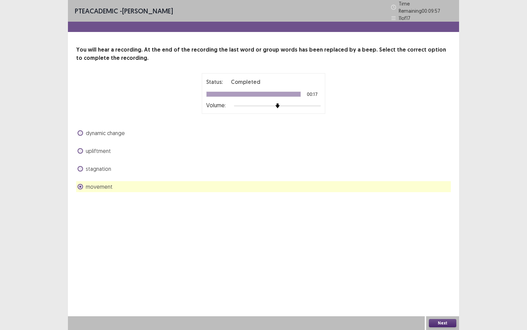
click at [448, 283] on button "Next" at bounding box center [442, 323] width 27 height 8
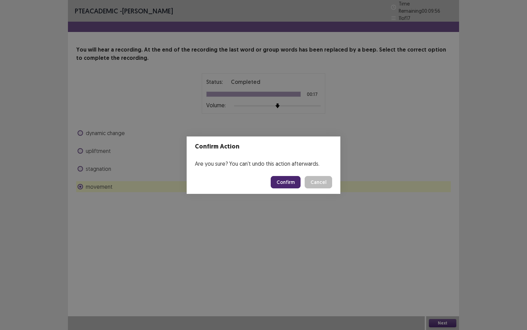
click at [281, 177] on button "Confirm" at bounding box center [286, 182] width 30 height 12
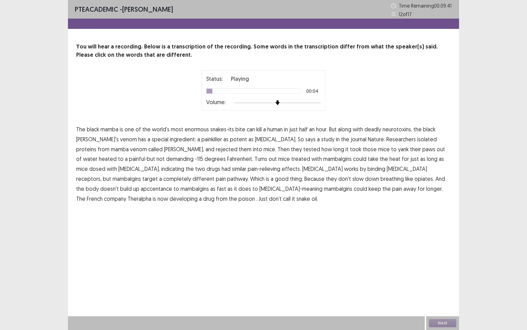
click at [201, 130] on span "enormous" at bounding box center [197, 129] width 24 height 8
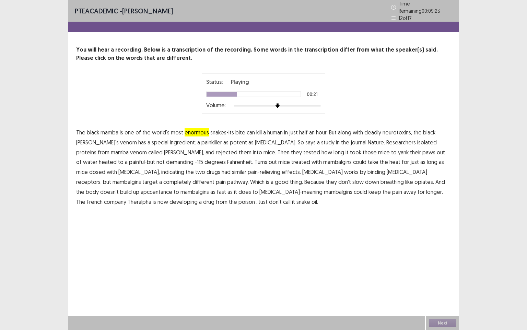
click at [216, 150] on span "rejected" at bounding box center [227, 152] width 22 height 8
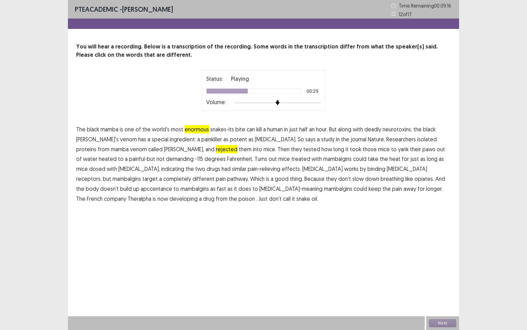
click at [166, 162] on span "demanding" at bounding box center [179, 158] width 27 height 8
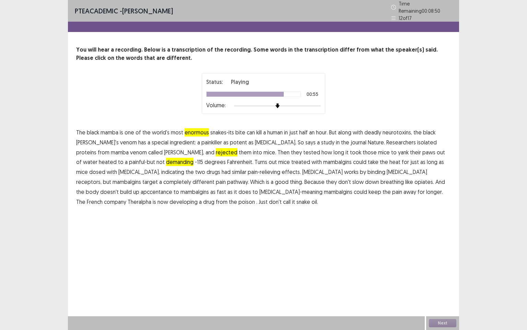
click at [172, 187] on span "apccentance" at bounding box center [157, 191] width 32 height 8
click at [239, 199] on span "poison" at bounding box center [247, 201] width 16 height 8
click at [449, 283] on button "Next" at bounding box center [442, 323] width 27 height 8
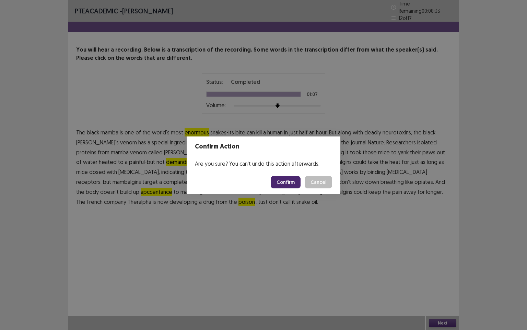
click at [284, 184] on button "Confirm" at bounding box center [286, 182] width 30 height 12
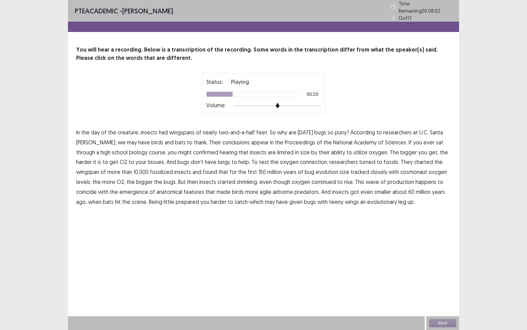
click at [193, 150] on span "confirmed" at bounding box center [205, 152] width 25 height 8
click at [401, 169] on span "cosmonaut" at bounding box center [414, 172] width 27 height 8
click at [388, 178] on span "production" at bounding box center [401, 181] width 27 height 8
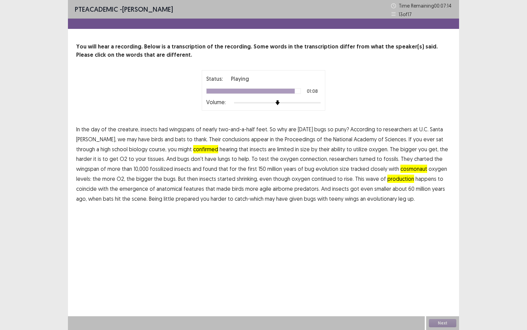
click at [176, 199] on span "prepared" at bounding box center [187, 198] width 23 height 8
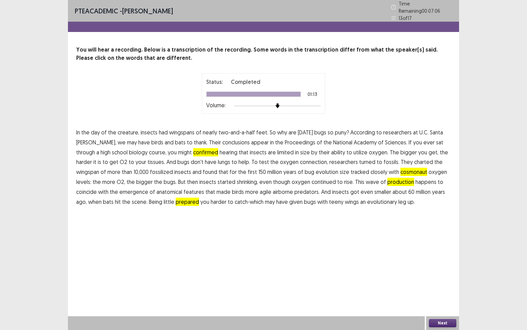
click at [444, 283] on button "Next" at bounding box center [442, 323] width 27 height 8
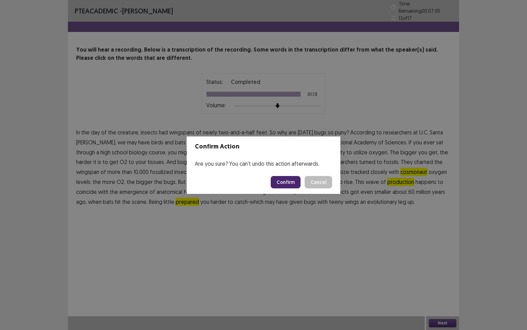
click at [287, 182] on button "Confirm" at bounding box center [286, 182] width 30 height 12
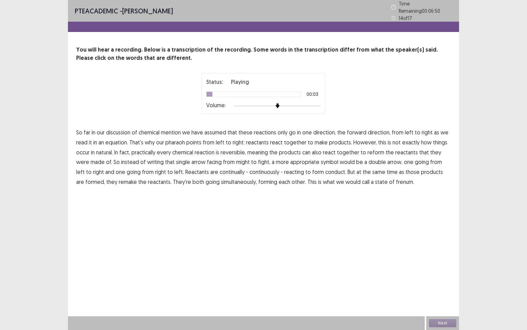
click at [175, 130] on span "mention" at bounding box center [171, 132] width 20 height 8
click at [177, 139] on span "pharaoh" at bounding box center [175, 142] width 20 height 8
click at [172, 138] on span "pharaoh" at bounding box center [175, 142] width 20 height 8
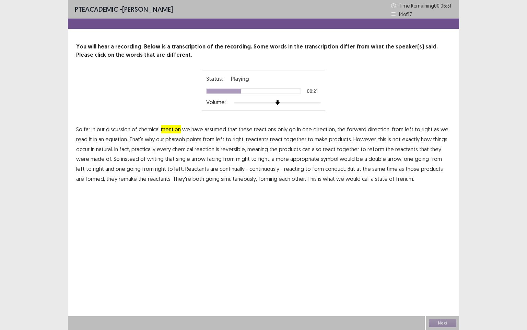
click at [109, 148] on span "natural." at bounding box center [104, 149] width 17 height 8
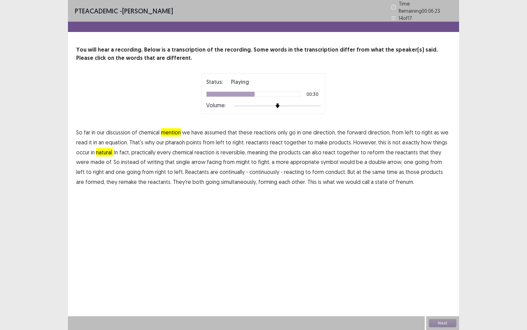
click at [408, 148] on span "reactants" at bounding box center [406, 152] width 23 height 8
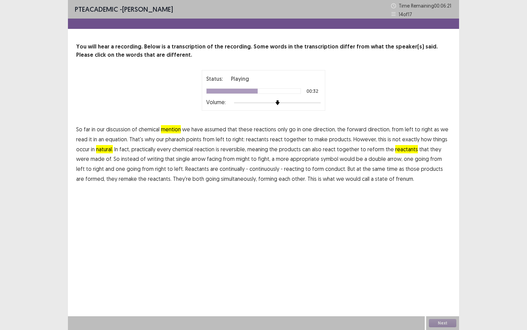
click at [402, 151] on span "reactants" at bounding box center [406, 149] width 23 height 8
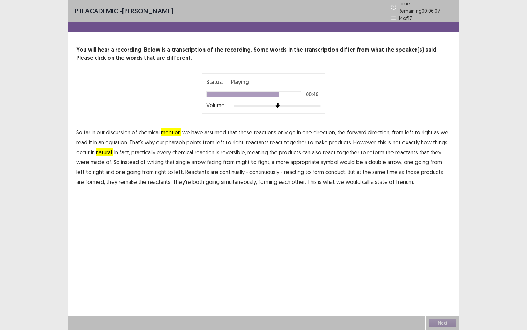
click at [325, 169] on span "conduct." at bounding box center [335, 172] width 21 height 8
click at [396, 179] on span "frenum." at bounding box center [405, 181] width 18 height 8
click at [442, 283] on button "Next" at bounding box center [442, 323] width 27 height 8
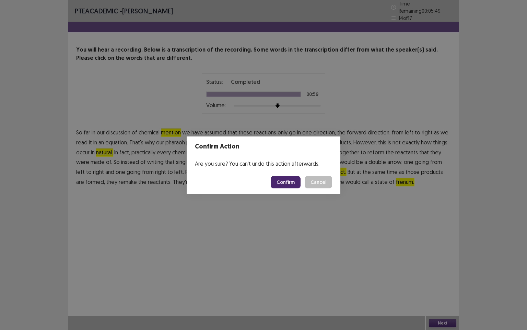
click at [288, 182] on button "Confirm" at bounding box center [286, 182] width 30 height 12
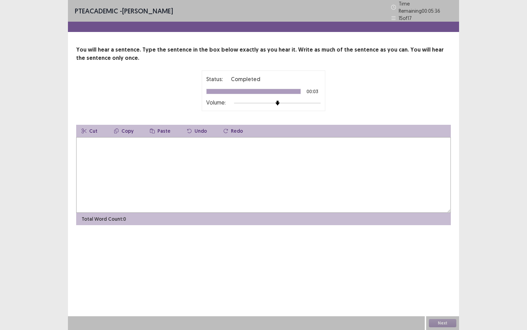
click at [130, 146] on textarea at bounding box center [263, 175] width 375 height 76
click at [173, 140] on textarea "**********" at bounding box center [263, 175] width 375 height 76
click at [169, 140] on textarea "**********" at bounding box center [263, 175] width 375 height 76
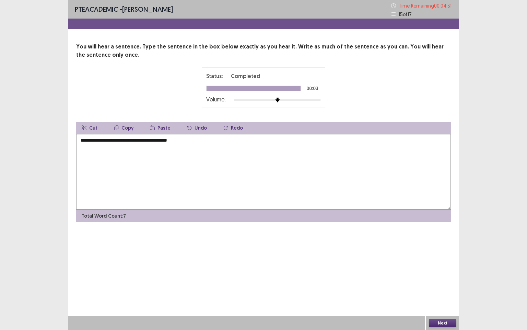
click at [171, 140] on textarea "**********" at bounding box center [263, 172] width 375 height 76
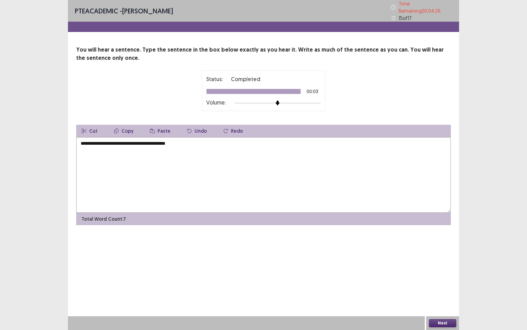
click at [192, 140] on textarea "**********" at bounding box center [263, 175] width 375 height 76
type textarea "**********"
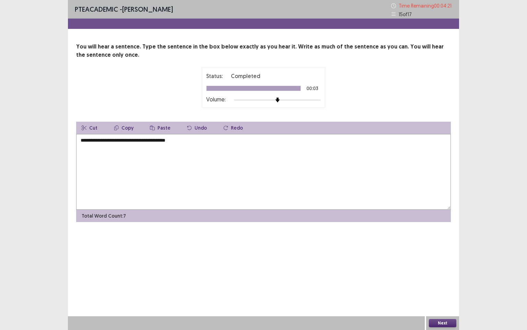
click at [446, 283] on button "Next" at bounding box center [442, 323] width 27 height 8
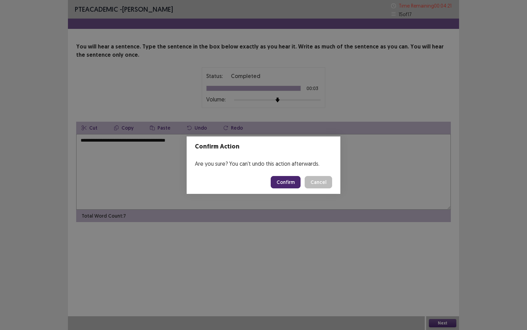
click at [291, 181] on button "Confirm" at bounding box center [286, 182] width 30 height 12
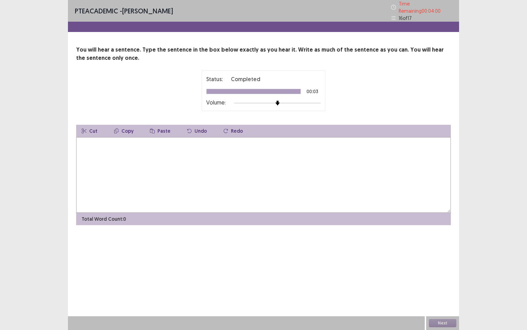
click at [119, 153] on textarea at bounding box center [263, 175] width 375 height 76
type textarea "*"
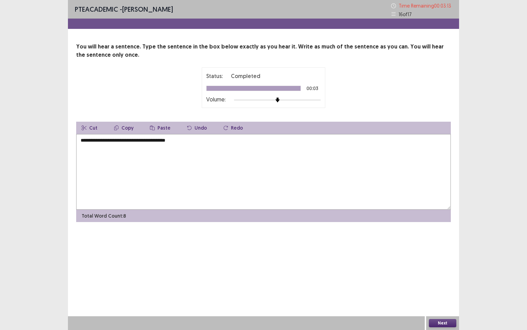
type textarea "**********"
click at [454, 283] on button "Next" at bounding box center [442, 323] width 27 height 8
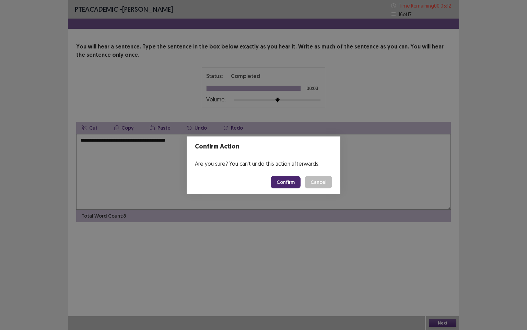
click at [292, 174] on footer "Confirm Cancel" at bounding box center [264, 181] width 154 height 23
click at [288, 185] on button "Confirm" at bounding box center [286, 182] width 30 height 12
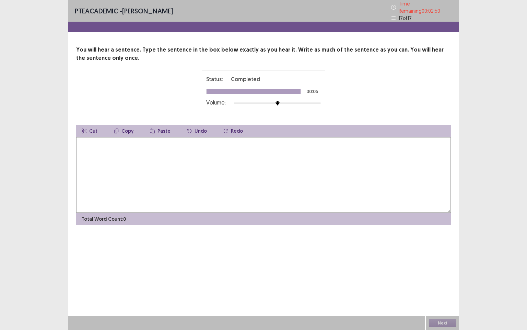
click at [131, 148] on textarea at bounding box center [263, 175] width 375 height 76
type textarea "*"
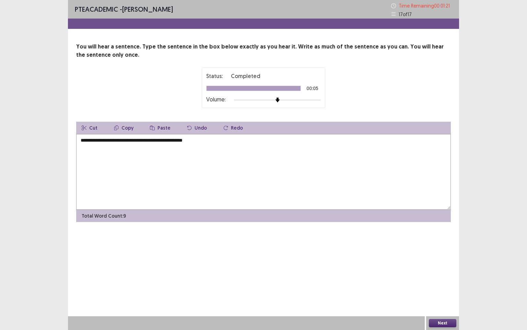
type textarea "**********"
click at [440, 283] on button "Next" at bounding box center [442, 323] width 27 height 8
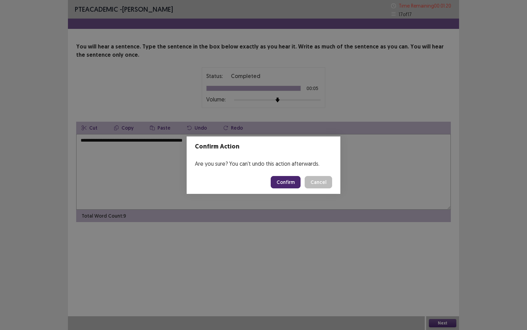
click at [288, 183] on button "Confirm" at bounding box center [286, 182] width 30 height 12
